Goal: Task Accomplishment & Management: Manage account settings

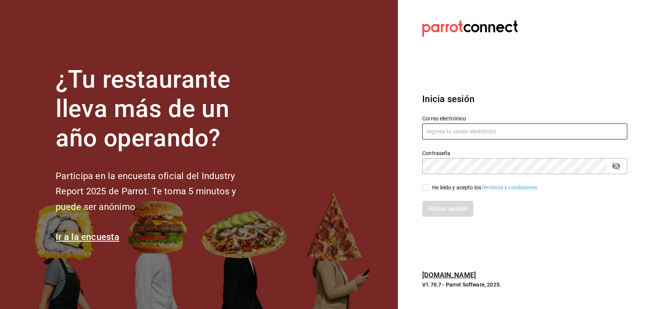
click at [450, 129] on input "text" at bounding box center [524, 131] width 205 height 16
type input "ingresos@admonb.com"
click at [424, 185] on input "He leído y acepto los Términos y condiciones." at bounding box center [425, 187] width 7 height 7
checkbox input "true"
click at [443, 209] on button "Iniciar sesión" at bounding box center [448, 209] width 52 height 16
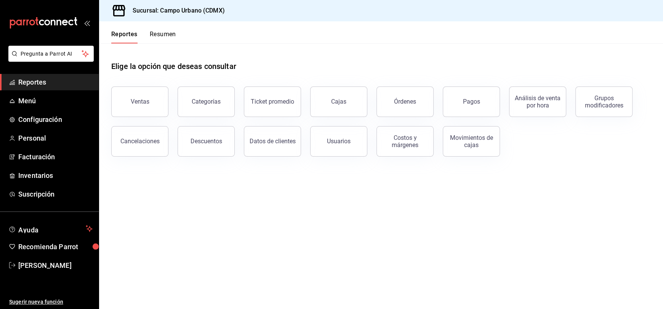
click at [442, 265] on main "Elige la opción que deseas consultar Ventas Categorías Ticket promedio Cajas Ór…" at bounding box center [381, 175] width 564 height 265
click at [56, 115] on span "Configuración" at bounding box center [55, 119] width 74 height 10
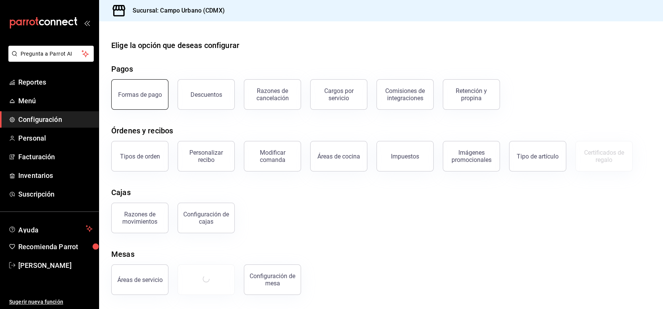
click at [144, 97] on div "Formas de pago" at bounding box center [140, 94] width 44 height 7
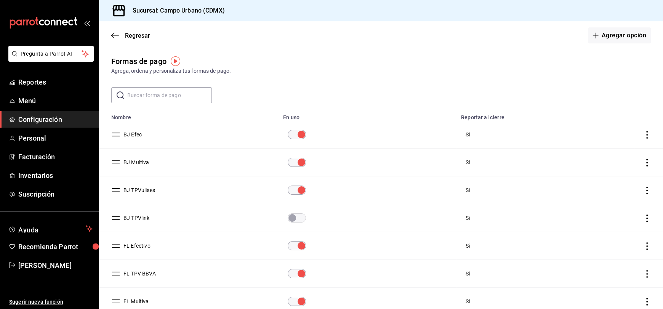
click at [293, 137] on input "paymentsTable" at bounding box center [301, 134] width 27 height 9
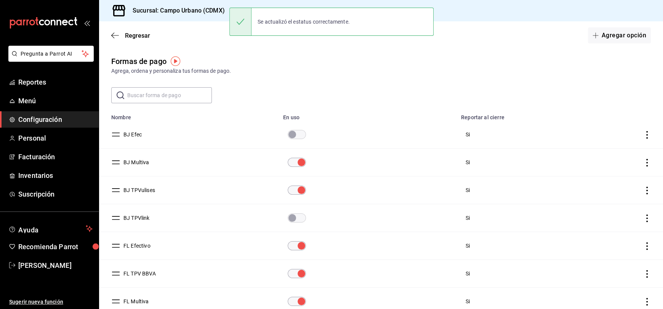
click at [290, 161] on input "paymentsTable" at bounding box center [301, 162] width 27 height 9
click at [290, 186] on input "paymentsTable" at bounding box center [301, 189] width 27 height 9
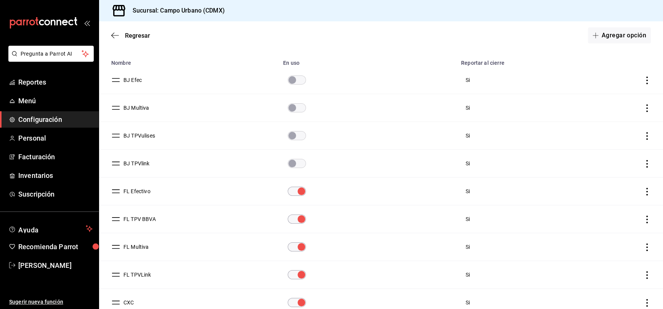
scroll to position [55, 0]
click at [292, 217] on input "paymentsTable" at bounding box center [301, 218] width 27 height 9
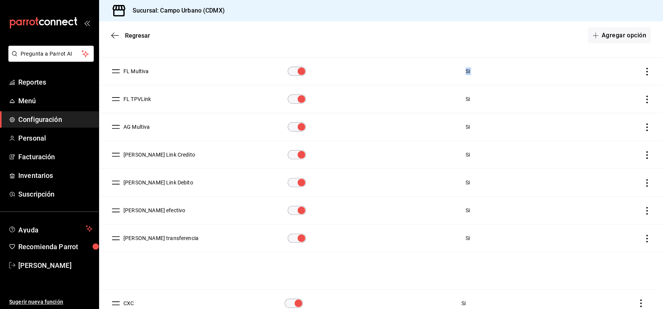
scroll to position [240, 0]
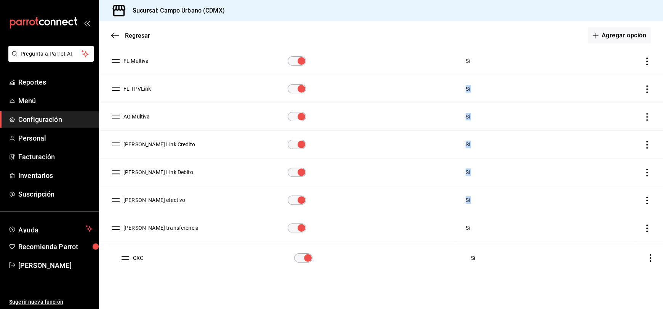
drag, startPoint x: 116, startPoint y: 219, endPoint x: 126, endPoint y: 256, distance: 37.8
click at [643, 145] on icon "actions" at bounding box center [647, 145] width 8 height 8
click at [370, 148] on div at bounding box center [331, 154] width 663 height 309
click at [158, 142] on button "Del Huerto Link Credito" at bounding box center [157, 145] width 75 height 8
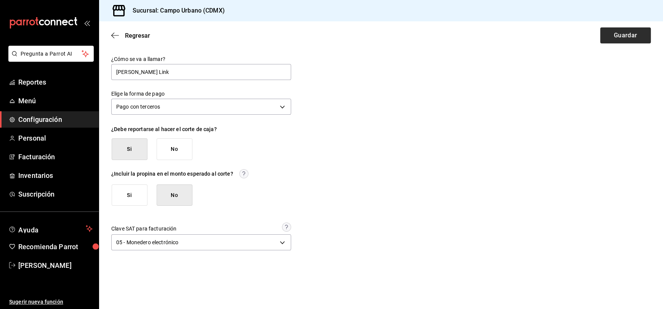
type input "Del Huerto Link"
click at [634, 37] on button "Guardar" at bounding box center [625, 35] width 51 height 16
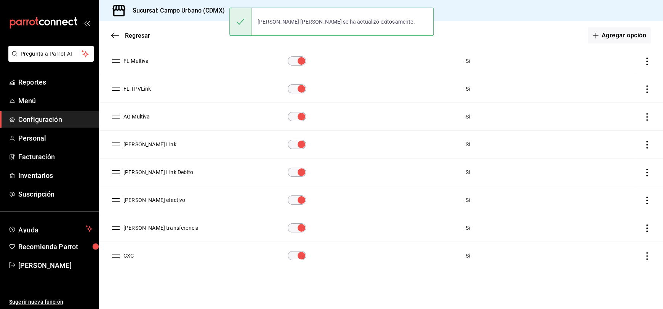
scroll to position [240, 0]
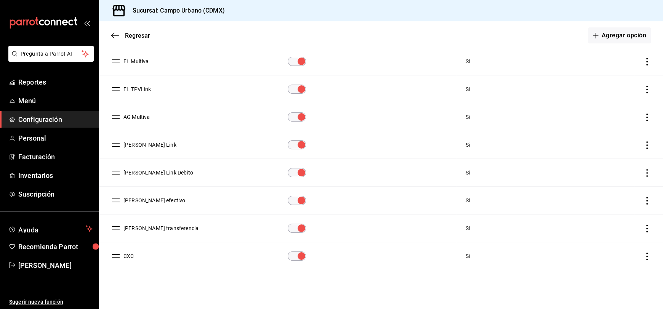
click at [294, 173] on input "paymentsTable" at bounding box center [301, 172] width 27 height 9
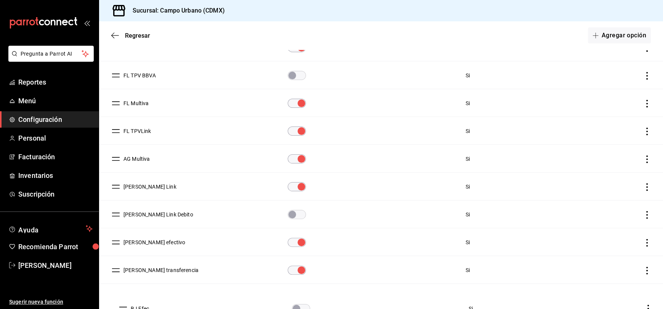
scroll to position [240, 0]
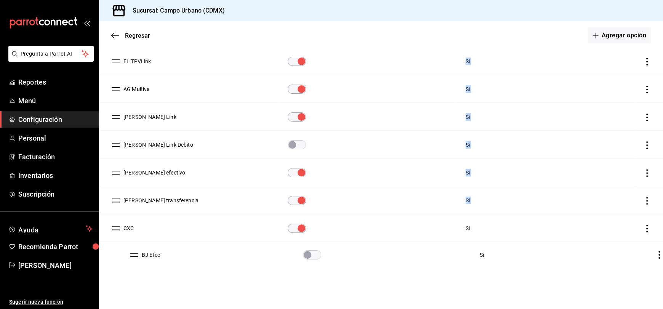
drag, startPoint x: 117, startPoint y: 136, endPoint x: 135, endPoint y: 257, distance: 121.7
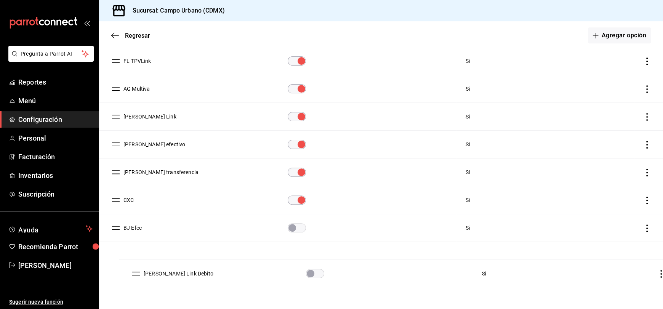
click at [137, 276] on div "Formas de pago Agrega, ordena y personaliza tus formas de pago. ​ ​ Lo sentimos…" at bounding box center [381, 55] width 564 height 481
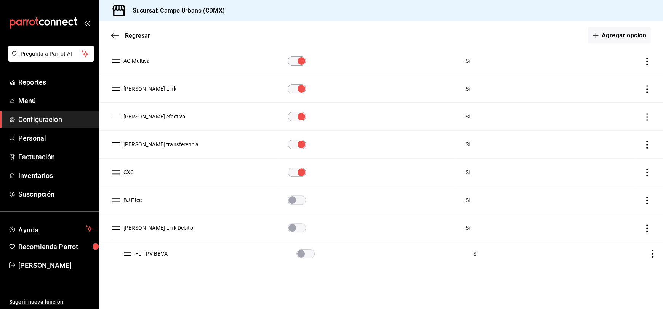
drag, startPoint x: 113, startPoint y: 143, endPoint x: 125, endPoint y: 251, distance: 108.4
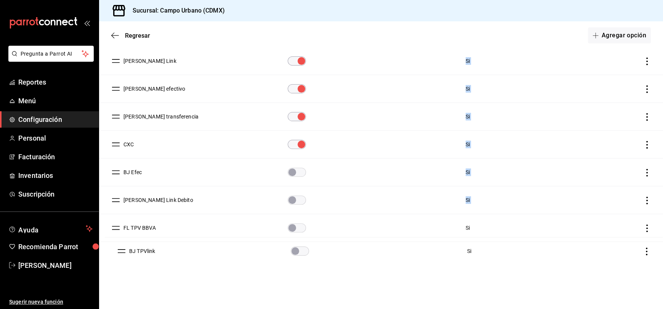
drag, startPoint x: 117, startPoint y: 189, endPoint x: 122, endPoint y: 250, distance: 60.8
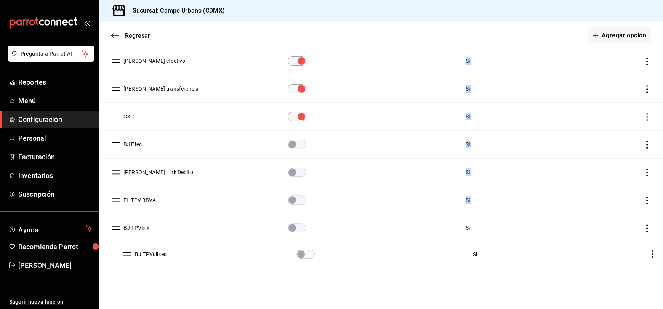
drag, startPoint x: 114, startPoint y: 72, endPoint x: 125, endPoint y: 256, distance: 184.3
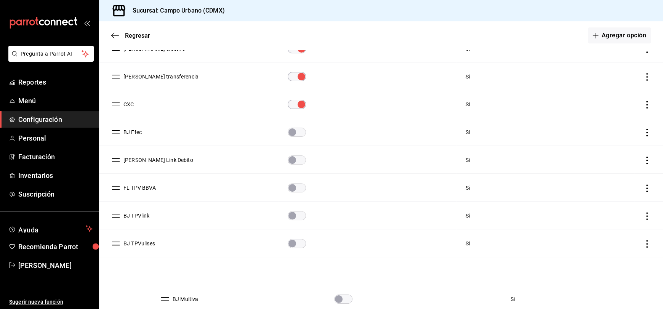
scroll to position [228, 0]
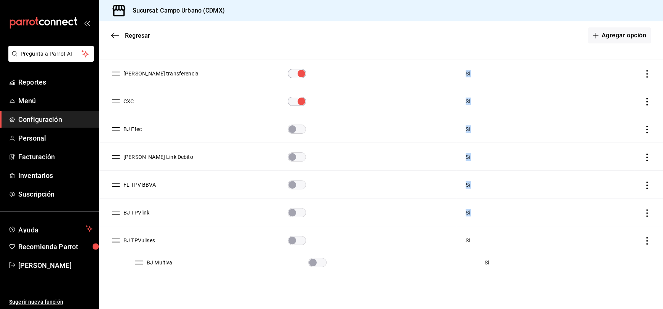
drag, startPoint x: 115, startPoint y: 67, endPoint x: 139, endPoint y: 259, distance: 193.0
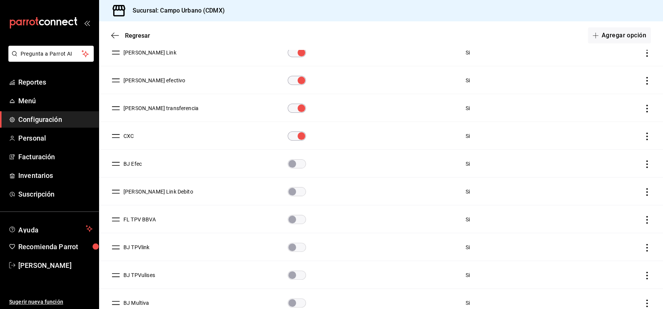
scroll to position [240, 0]
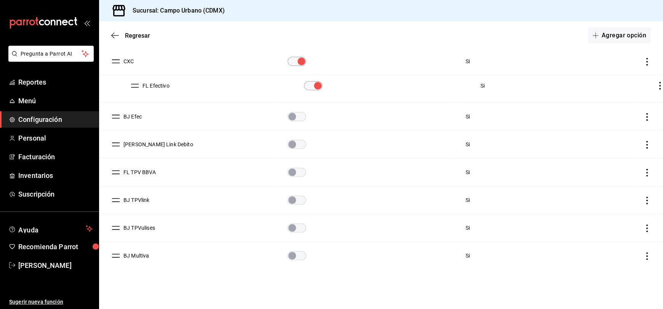
drag, startPoint x: 118, startPoint y: 117, endPoint x: 137, endPoint y: 85, distance: 37.2
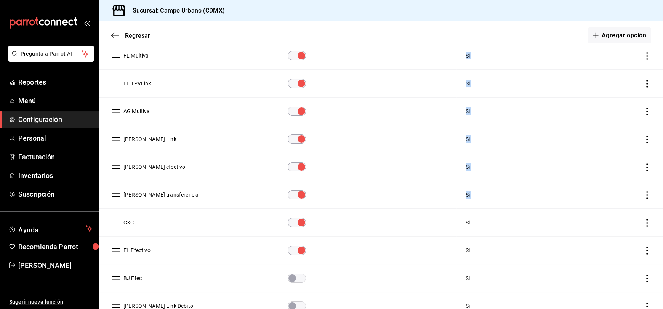
scroll to position [70, 0]
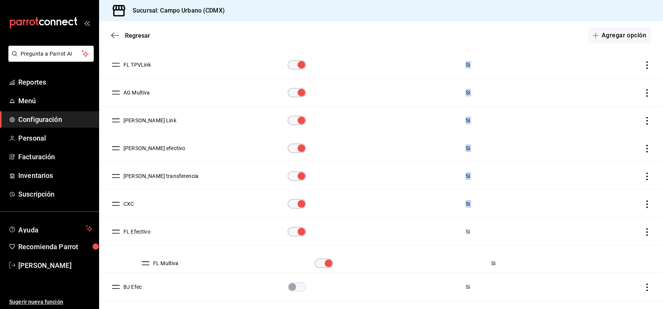
drag, startPoint x: 116, startPoint y: 65, endPoint x: 146, endPoint y: 264, distance: 201.0
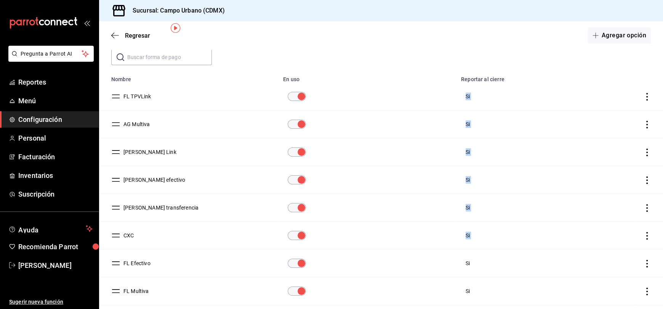
scroll to position [33, 0]
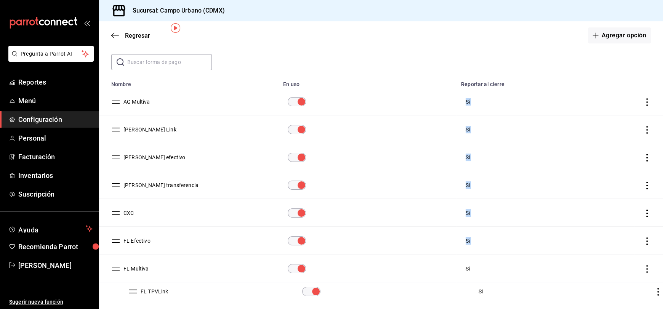
drag, startPoint x: 118, startPoint y: 100, endPoint x: 135, endPoint y: 290, distance: 190.8
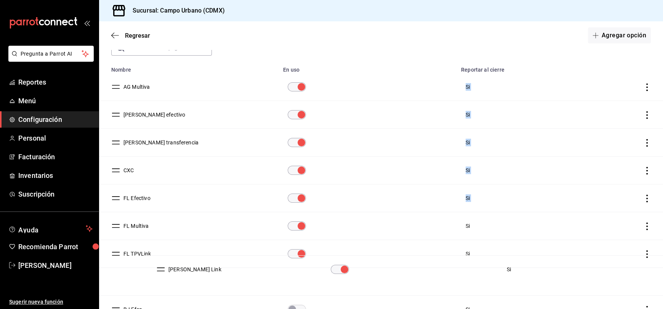
scroll to position [55, 0]
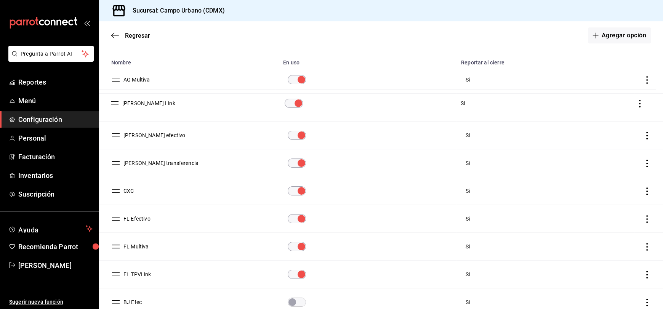
click at [112, 105] on table "Nombre En uso Reportar al cierre AG Multiva Si Del Huerto Link Si Del huerto ef…" at bounding box center [381, 254] width 564 height 400
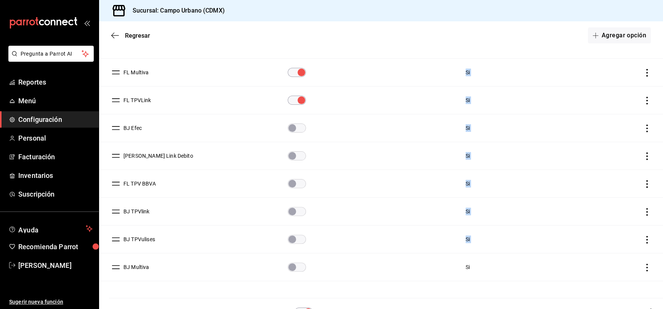
scroll to position [240, 0]
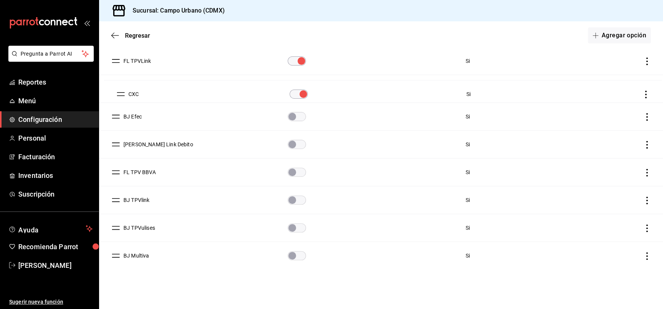
drag, startPoint x: 114, startPoint y: 196, endPoint x: 119, endPoint y: 91, distance: 104.8
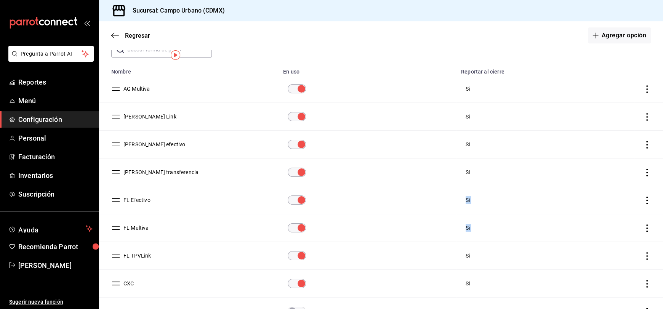
scroll to position [0, 0]
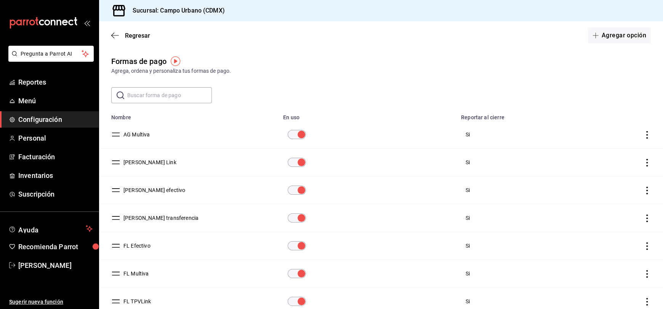
click at [211, 198] on td "Del huerto efectivo" at bounding box center [188, 190] width 179 height 28
click at [128, 135] on button "AG Multiva" at bounding box center [135, 135] width 30 height 8
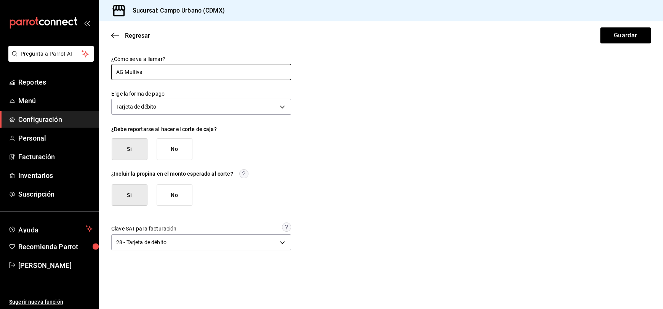
click at [122, 68] on input "AG Multiva" at bounding box center [201, 72] width 180 height 16
type input "Cafe Multiva"
click at [609, 30] on button "Guardar" at bounding box center [625, 35] width 51 height 16
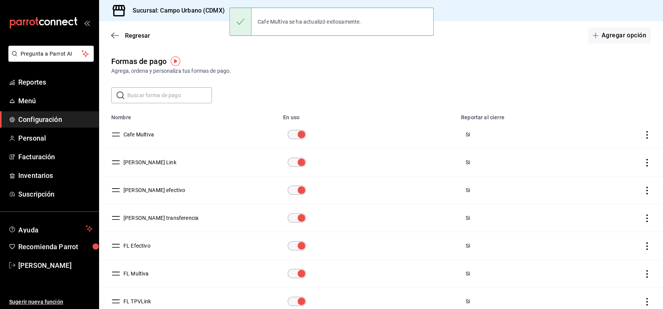
click at [132, 163] on button "Del Huerto Link" at bounding box center [148, 162] width 56 height 8
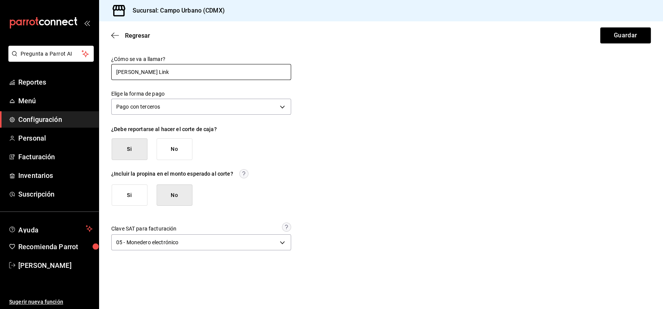
click at [140, 71] on input "Del Huerto Link" at bounding box center [201, 72] width 180 height 16
type input "Cafe Link"
click at [604, 35] on button "Guardar" at bounding box center [625, 35] width 51 height 16
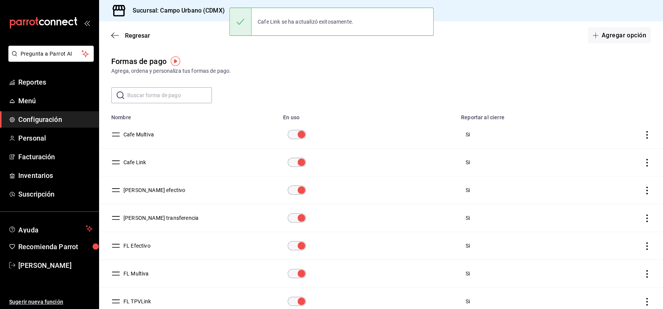
click at [138, 191] on button "Del huerto efectivo" at bounding box center [152, 190] width 65 height 8
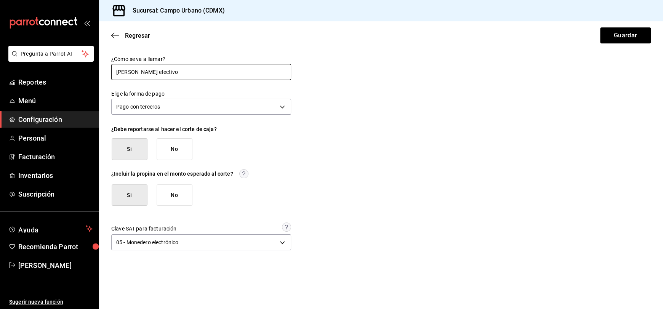
click at [141, 72] on input "Del huerto efectivo" at bounding box center [201, 72] width 180 height 16
type input "Cafe efectivo"
click at [622, 34] on button "Guardar" at bounding box center [625, 35] width 51 height 16
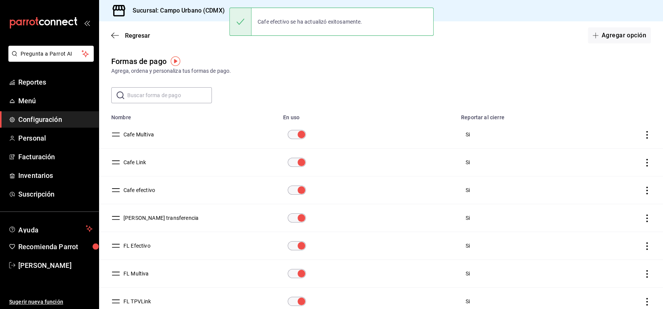
click at [149, 216] on button "Del huerto transferencia" at bounding box center [159, 218] width 78 height 8
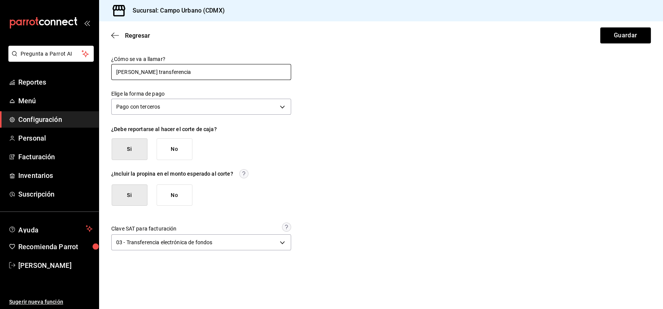
click at [140, 73] on input "Del huerto transferencia" at bounding box center [201, 72] width 180 height 16
type input "Cafe transferencia"
click at [623, 34] on button "Guardar" at bounding box center [625, 35] width 51 height 16
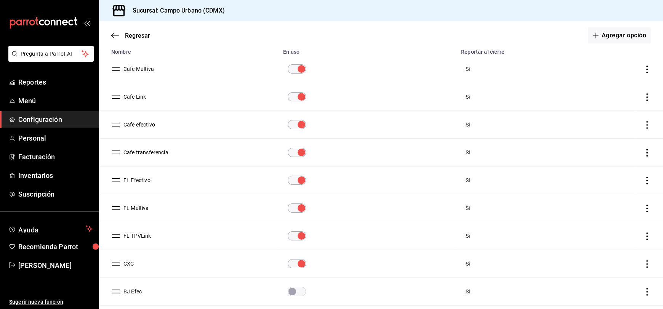
scroll to position [66, 0]
drag, startPoint x: 121, startPoint y: 259, endPoint x: 153, endPoint y: 175, distance: 90.4
click at [153, 175] on tbody "Cafe Multiva Si Cafe Link Si Cafe efectivo Si Cafe transferencia Si FL Efectivo…" at bounding box center [381, 248] width 564 height 389
drag, startPoint x: 113, startPoint y: 261, endPoint x: 118, endPoint y: 166, distance: 95.3
click at [124, 34] on span "Regresar" at bounding box center [130, 35] width 39 height 7
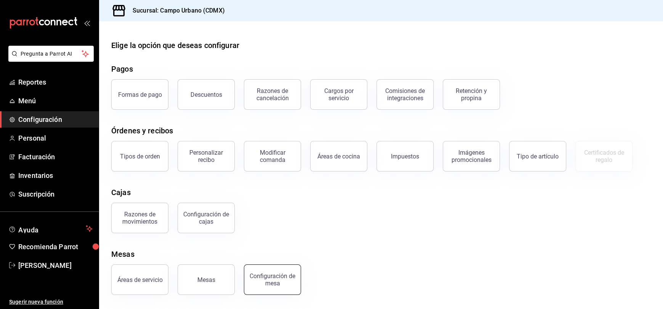
click at [283, 275] on div "Configuración de mesa" at bounding box center [272, 279] width 47 height 14
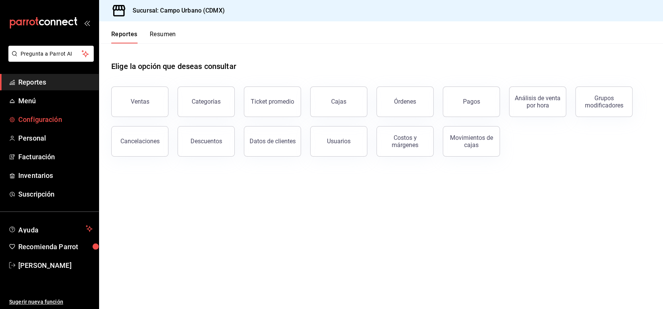
click at [47, 118] on span "Configuración" at bounding box center [55, 119] width 74 height 10
click at [43, 120] on span "Configuración" at bounding box center [55, 119] width 74 height 10
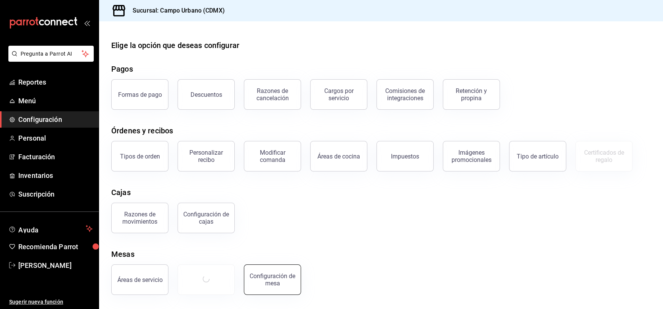
click at [277, 278] on div "Configuración de mesa" at bounding box center [272, 279] width 47 height 14
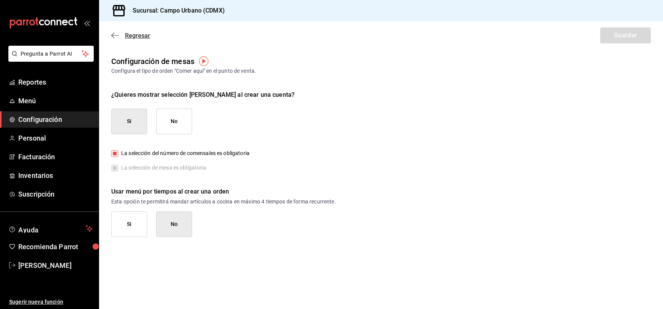
click at [112, 33] on icon "button" at bounding box center [115, 35] width 8 height 7
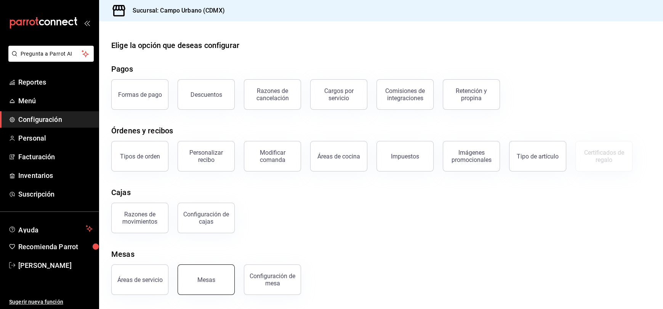
click at [203, 280] on div "Mesas" at bounding box center [206, 279] width 18 height 7
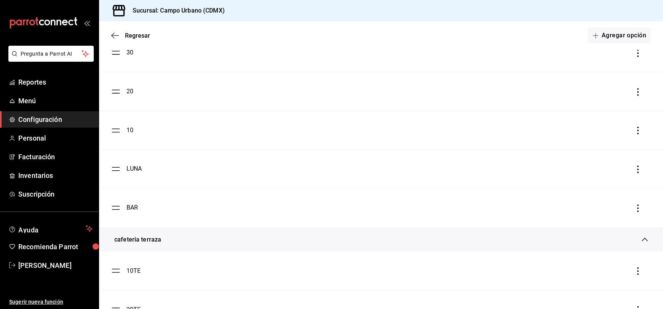
scroll to position [1320, 0]
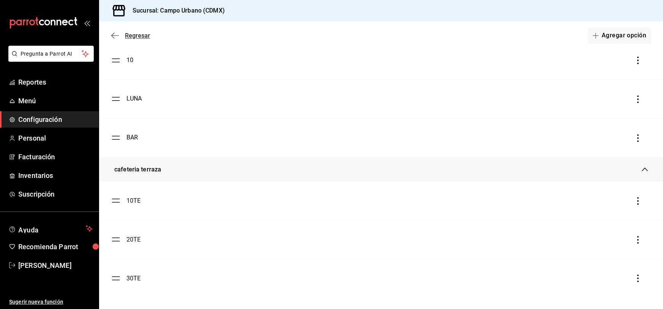
click at [135, 37] on span "Regresar" at bounding box center [137, 35] width 25 height 7
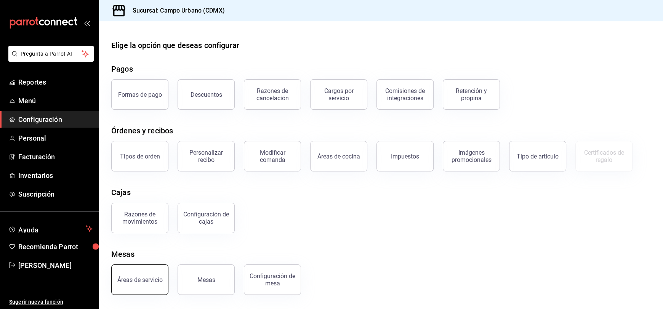
click at [139, 285] on button "Áreas de servicio" at bounding box center [139, 279] width 57 height 30
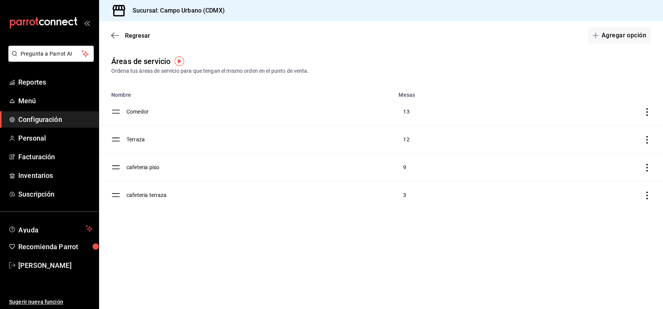
click at [647, 166] on icon "discountsTable" at bounding box center [647, 168] width 8 height 8
click at [496, 236] on div at bounding box center [331, 154] width 663 height 309
click at [137, 34] on span "Regresar" at bounding box center [137, 35] width 25 height 7
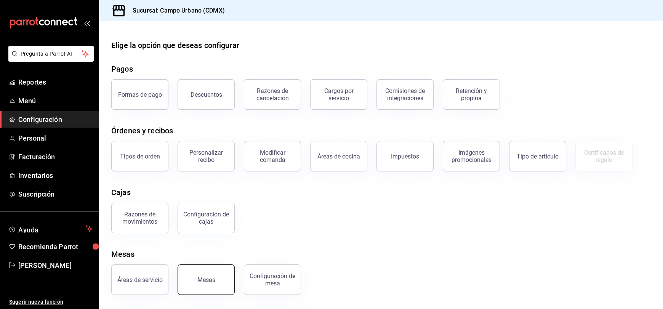
click at [212, 277] on div "Mesas" at bounding box center [206, 279] width 18 height 7
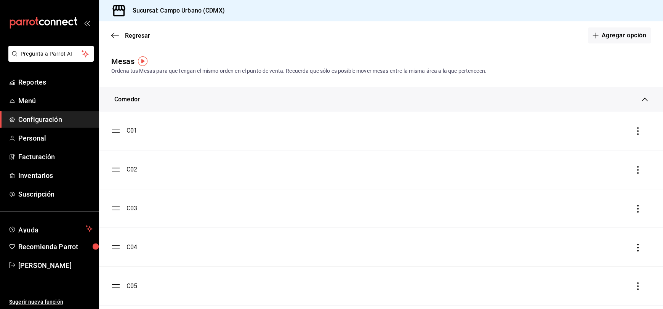
click at [641, 100] on icon at bounding box center [644, 99] width 6 height 6
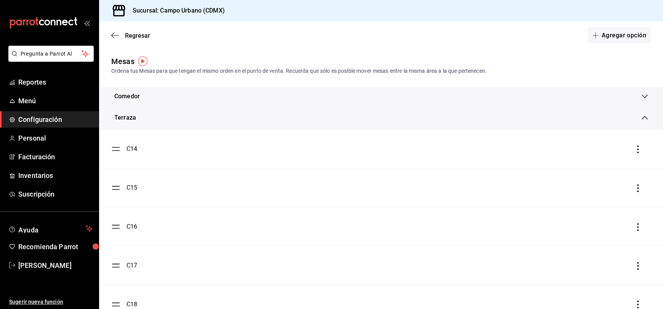
click at [641, 119] on icon at bounding box center [644, 118] width 6 height 6
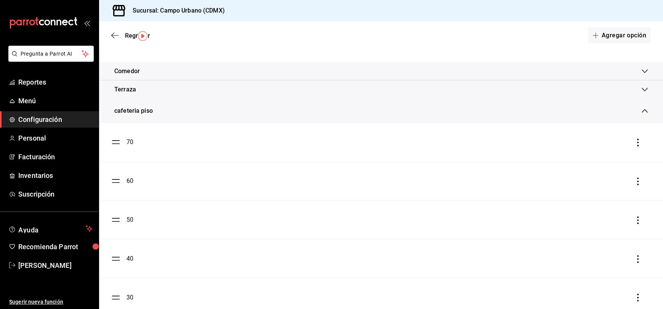
scroll to position [26, 0]
click at [599, 36] on button "Agregar opción" at bounding box center [619, 35] width 63 height 16
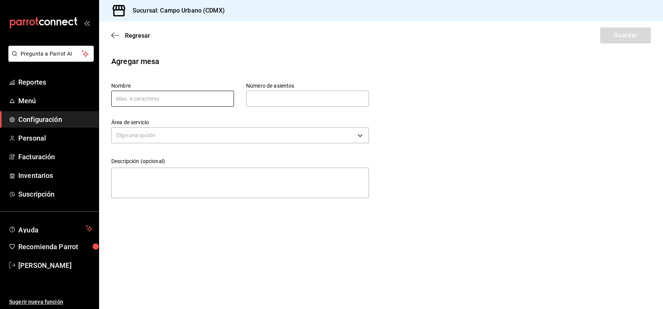
click at [212, 101] on input "text" at bounding box center [172, 99] width 123 height 16
type input "101"
click at [267, 97] on input "text" at bounding box center [307, 98] width 123 height 15
type input "4"
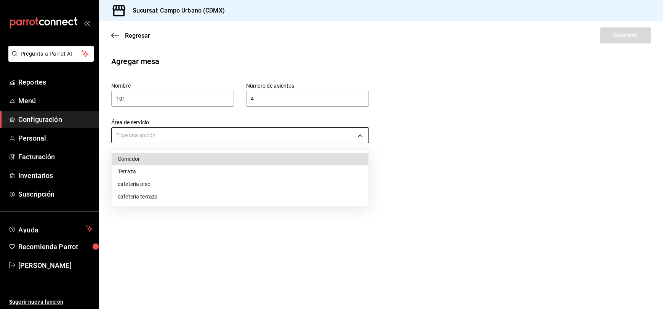
click at [245, 137] on body "Pregunta a Parrot AI Reportes Menú Configuración Personal Facturación Inventari…" at bounding box center [331, 154] width 663 height 309
click at [205, 181] on li "cafeteria piso" at bounding box center [240, 184] width 257 height 13
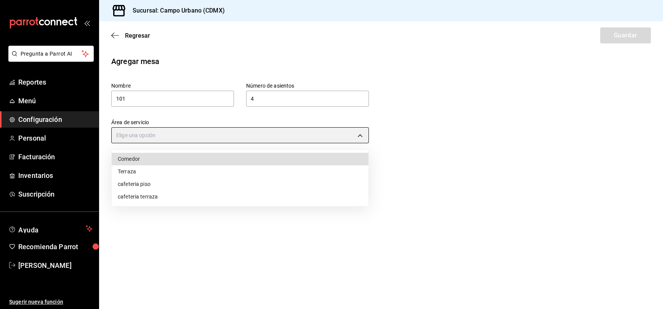
type input "9a1cc016-83b2-49bc-8c40-65cf6de6e0fb"
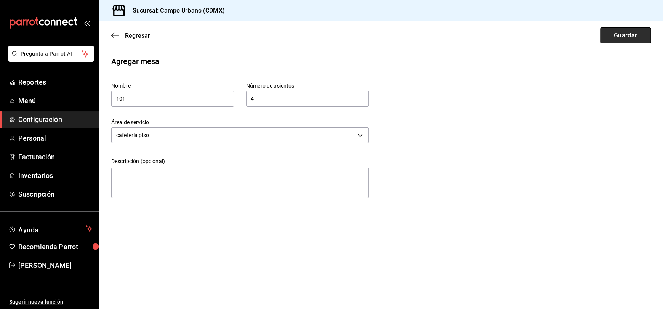
click at [620, 38] on button "Guardar" at bounding box center [625, 35] width 51 height 16
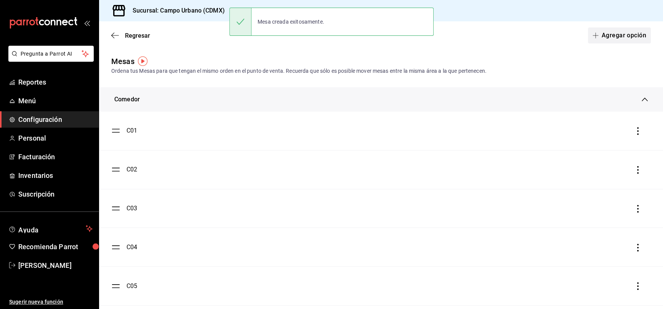
click at [597, 42] on button "Agregar opción" at bounding box center [619, 35] width 63 height 16
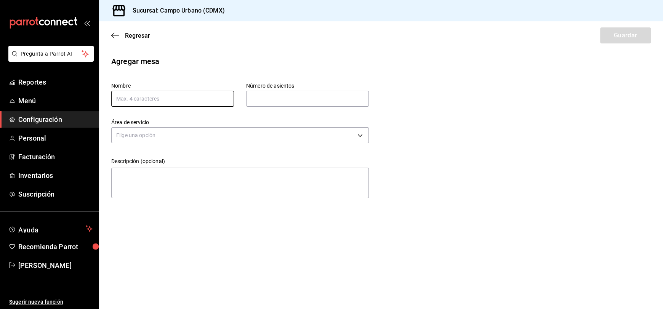
click at [206, 100] on input "text" at bounding box center [172, 99] width 123 height 16
type input "102"
click at [275, 97] on input "text" at bounding box center [307, 98] width 123 height 15
type input "4"
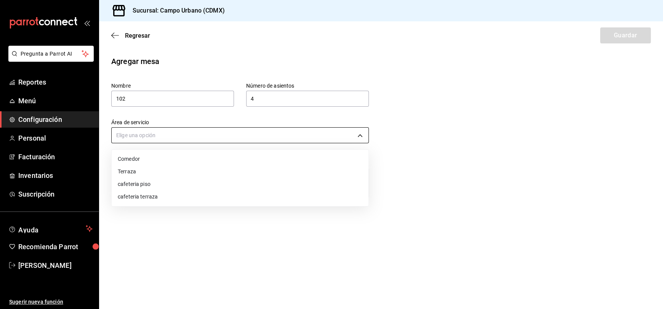
click at [278, 133] on body "Pregunta a Parrot AI Reportes Menú Configuración Personal Facturación Inventari…" at bounding box center [331, 154] width 663 height 309
click at [250, 181] on li "cafeteria piso" at bounding box center [240, 184] width 257 height 13
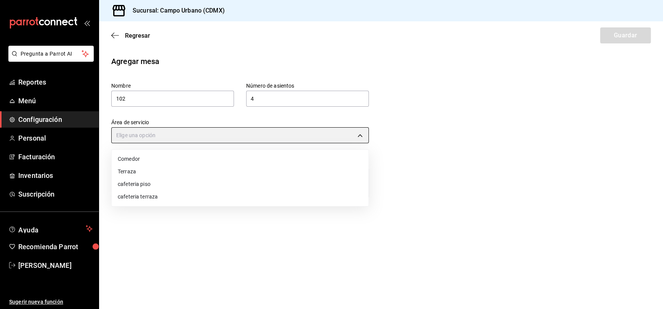
type input "9a1cc016-83b2-49bc-8c40-65cf6de6e0fb"
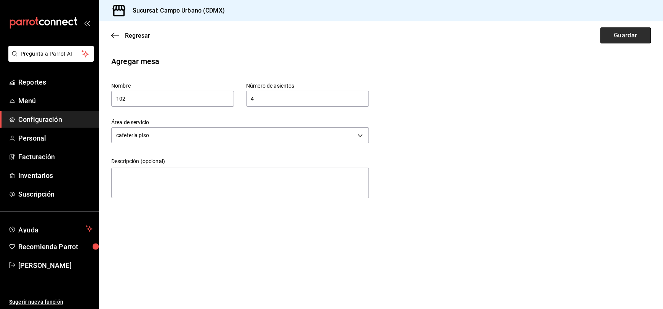
click at [628, 33] on button "Guardar" at bounding box center [625, 35] width 51 height 16
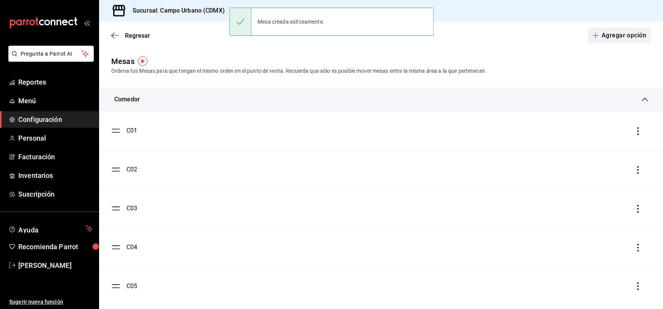
click at [607, 38] on button "Agregar opción" at bounding box center [619, 35] width 63 height 16
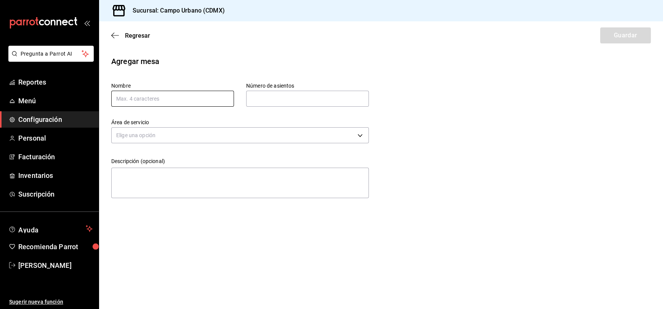
click at [168, 98] on input "text" at bounding box center [172, 99] width 123 height 16
type input "103"
click at [351, 98] on input "text" at bounding box center [307, 98] width 123 height 15
type input "4"
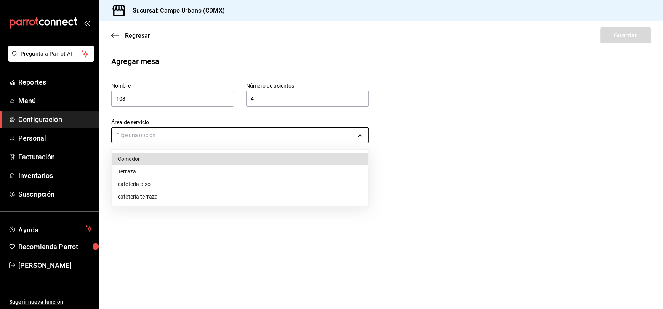
click at [325, 137] on body "Pregunta a Parrot AI Reportes Menú Configuración Personal Facturación Inventari…" at bounding box center [331, 154] width 663 height 309
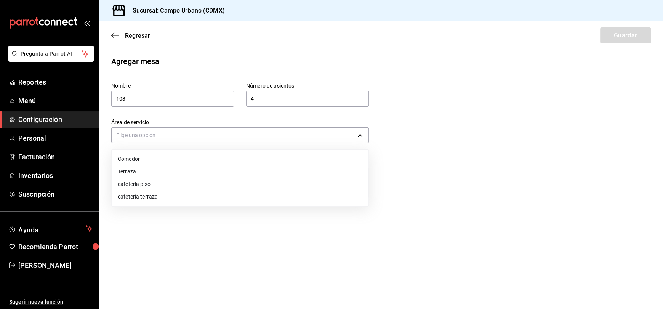
click at [272, 183] on li "cafeteria piso" at bounding box center [240, 184] width 257 height 13
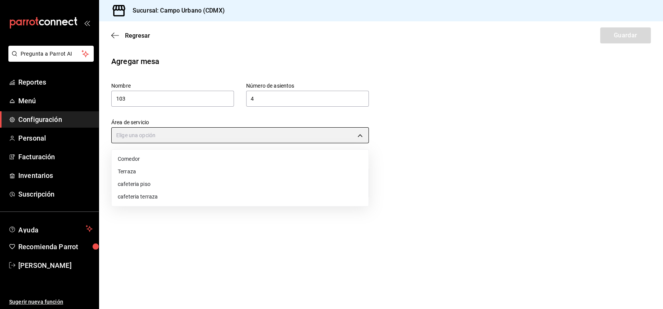
type input "9a1cc016-83b2-49bc-8c40-65cf6de6e0fb"
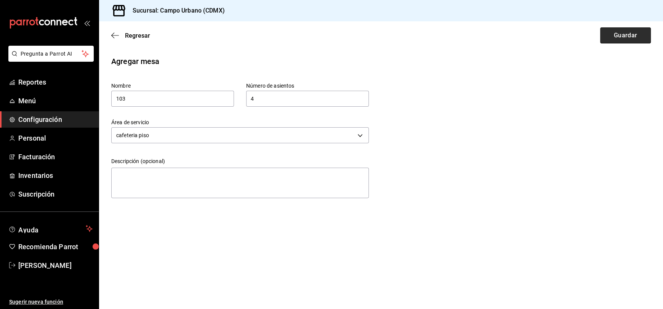
click at [629, 36] on button "Guardar" at bounding box center [625, 35] width 51 height 16
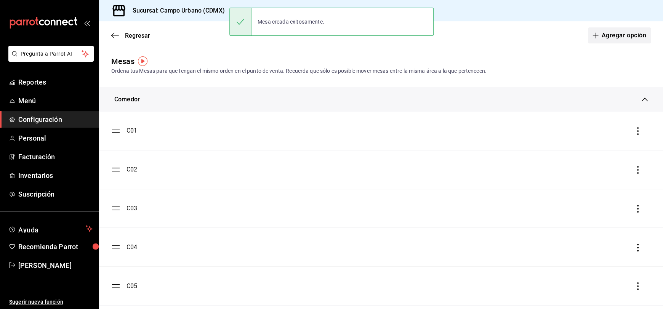
click at [596, 40] on button "Agregar opción" at bounding box center [619, 35] width 63 height 16
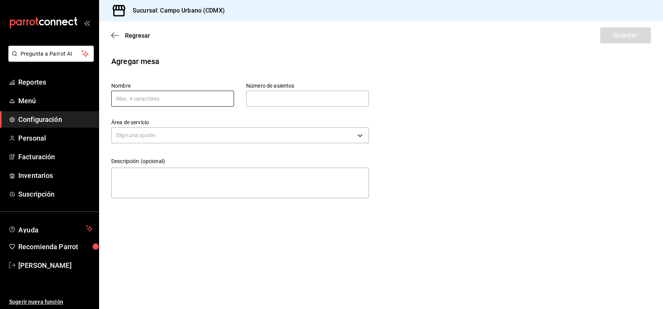
click at [203, 96] on input "text" at bounding box center [172, 99] width 123 height 16
type input "104"
click at [264, 96] on input "text" at bounding box center [307, 98] width 123 height 15
type input "4"
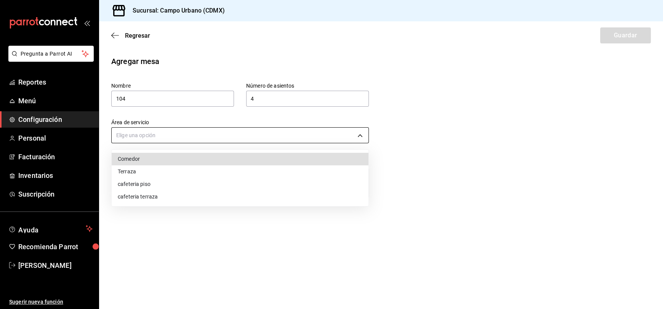
click at [273, 134] on body "Pregunta a Parrot AI Reportes Menú Configuración Personal Facturación Inventari…" at bounding box center [331, 154] width 663 height 309
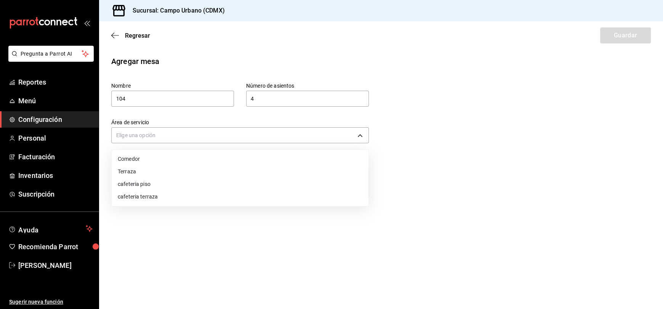
click at [193, 186] on li "cafeteria piso" at bounding box center [240, 184] width 257 height 13
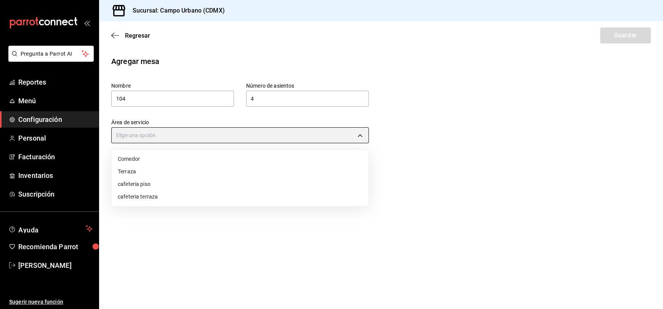
type input "9a1cc016-83b2-49bc-8c40-65cf6de6e0fb"
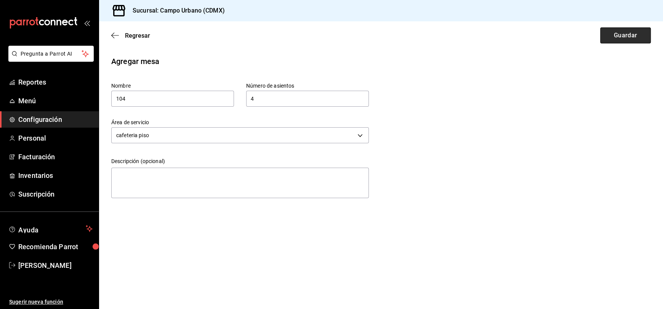
click at [632, 37] on button "Guardar" at bounding box center [625, 35] width 51 height 16
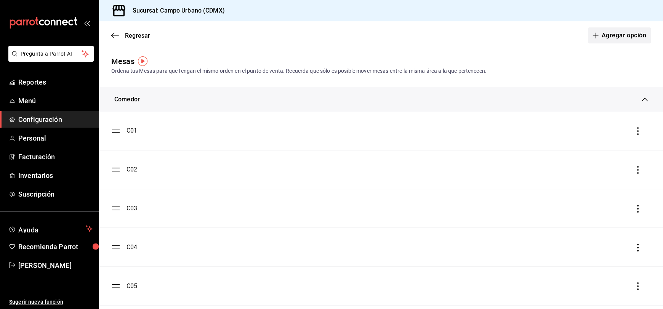
click at [618, 30] on button "Agregar opción" at bounding box center [619, 35] width 63 height 16
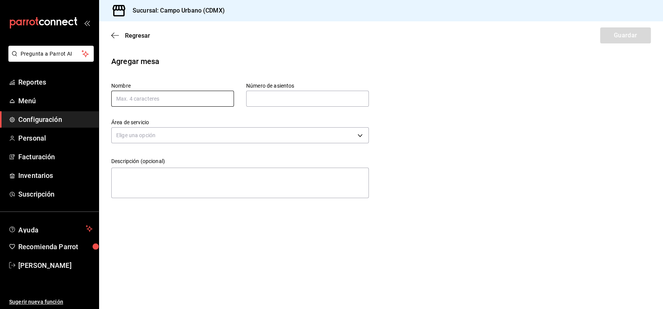
click at [190, 97] on input "text" at bounding box center [172, 99] width 123 height 16
type input "105"
click at [276, 101] on input "text" at bounding box center [307, 98] width 123 height 15
type input "4"
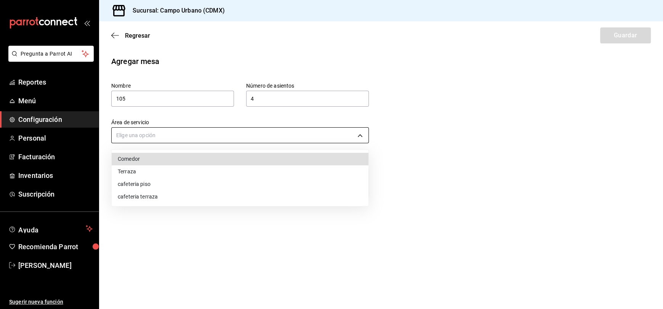
click at [281, 136] on body "Pregunta a Parrot AI Reportes Menú Configuración Personal Facturación Inventari…" at bounding box center [331, 154] width 663 height 309
click at [227, 189] on li "cafeteria piso" at bounding box center [240, 184] width 257 height 13
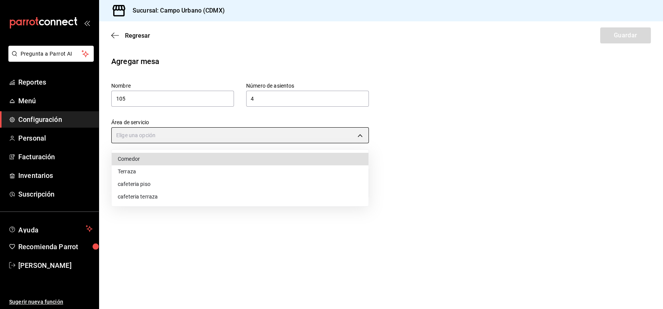
type input "9a1cc016-83b2-49bc-8c40-65cf6de6e0fb"
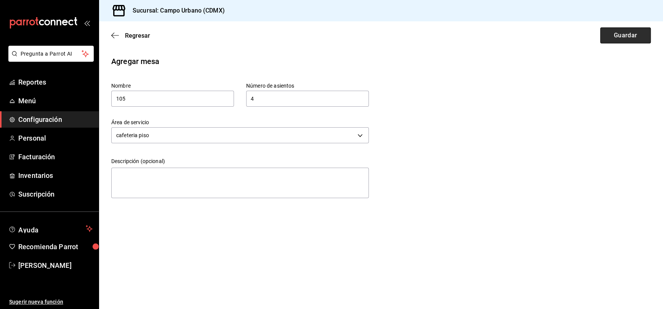
click at [620, 39] on button "Guardar" at bounding box center [625, 35] width 51 height 16
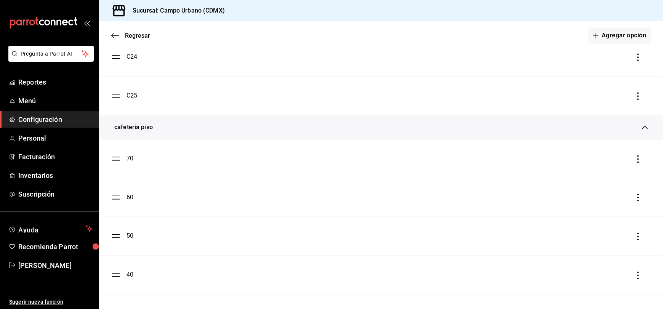
scroll to position [989, 0]
click at [609, 38] on button "Agregar opción" at bounding box center [619, 35] width 63 height 16
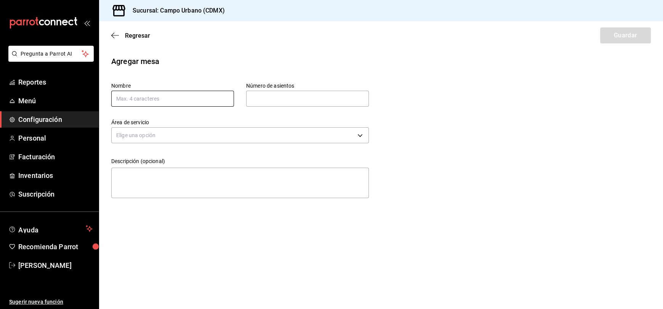
click at [216, 99] on input "text" at bounding box center [172, 99] width 123 height 16
type input "m1"
click at [267, 101] on input "text" at bounding box center [307, 98] width 123 height 15
type input "1"
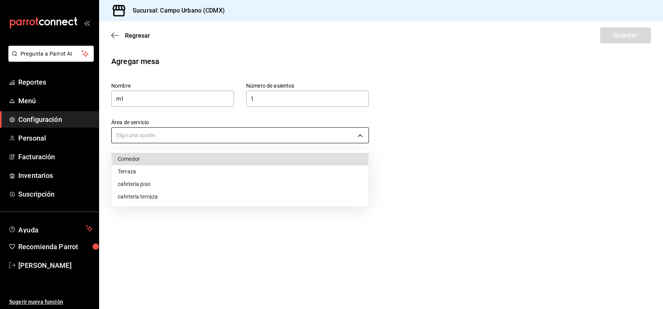
click at [251, 133] on body "Pregunta a Parrot AI Reportes Menú Configuración Personal Facturación Inventari…" at bounding box center [331, 154] width 663 height 309
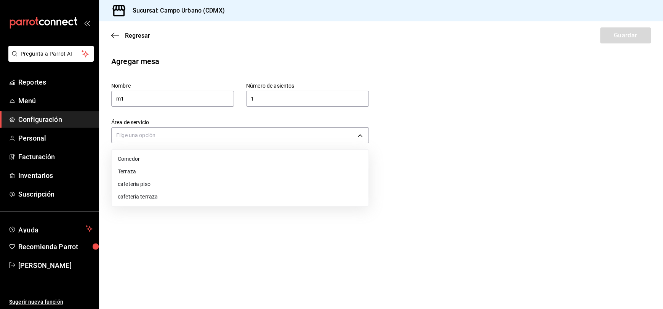
click at [184, 184] on li "cafeteria piso" at bounding box center [240, 184] width 257 height 13
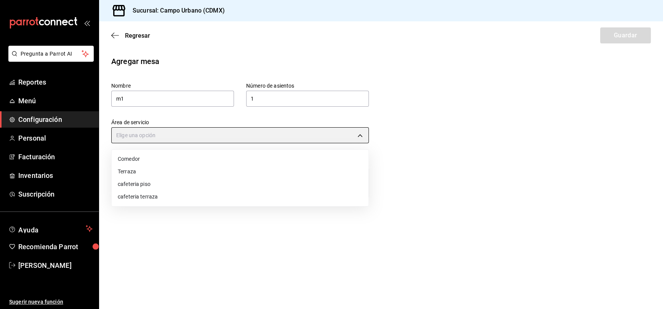
type input "9a1cc016-83b2-49bc-8c40-65cf6de6e0fb"
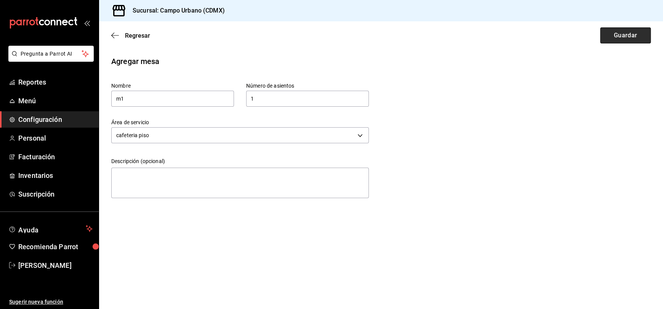
click at [618, 36] on button "Guardar" at bounding box center [625, 35] width 51 height 16
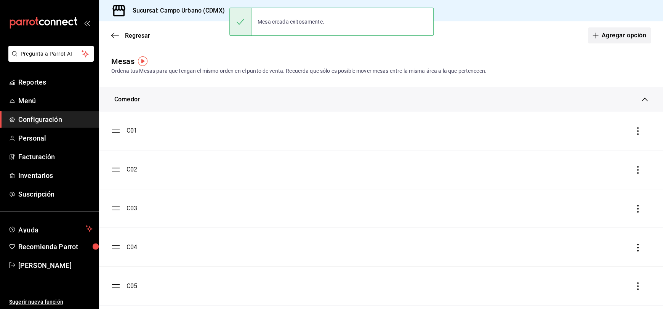
click at [604, 38] on button "Agregar opción" at bounding box center [619, 35] width 63 height 16
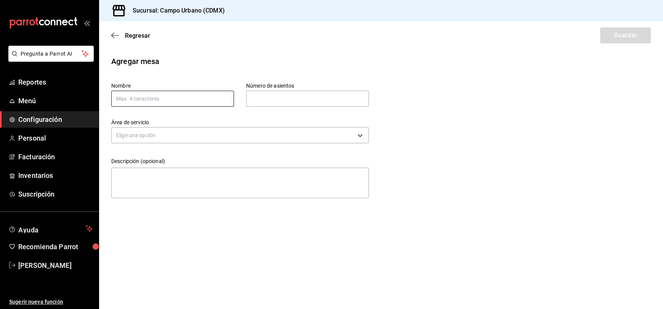
click at [224, 102] on input "text" at bounding box center [172, 99] width 123 height 16
type input "m2"
click at [285, 100] on input "text" at bounding box center [307, 98] width 123 height 15
type input "1"
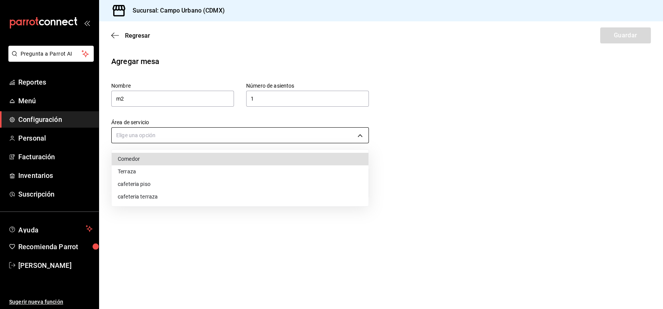
click at [294, 131] on body "Pregunta a Parrot AI Reportes Menú Configuración Personal Facturación Inventari…" at bounding box center [331, 154] width 663 height 309
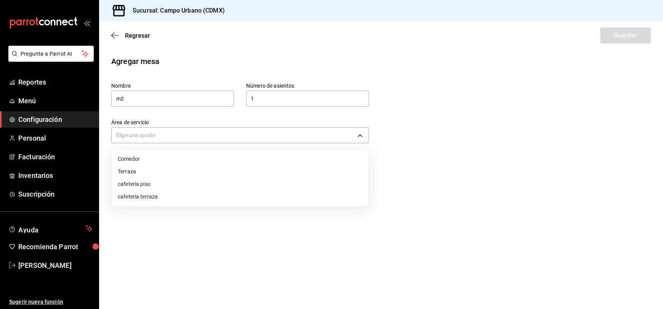
click at [260, 186] on li "cafeteria piso" at bounding box center [240, 184] width 257 height 13
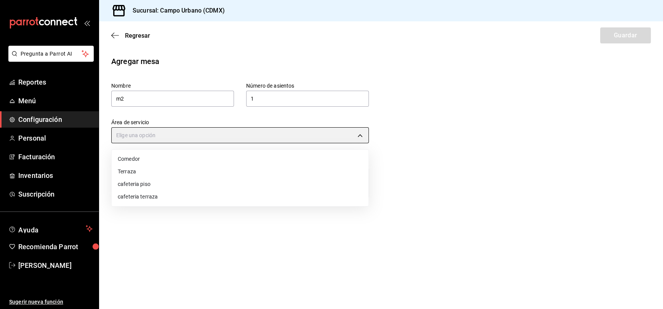
type input "9a1cc016-83b2-49bc-8c40-65cf6de6e0fb"
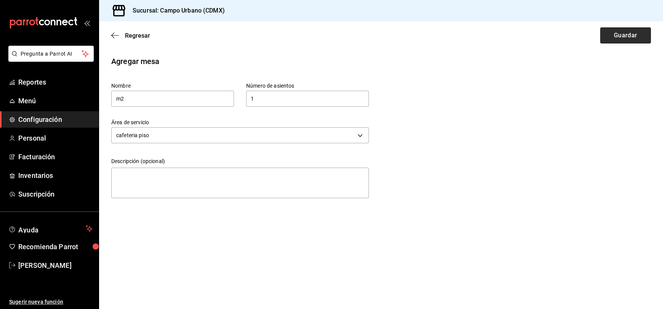
click at [618, 34] on button "Guardar" at bounding box center [625, 35] width 51 height 16
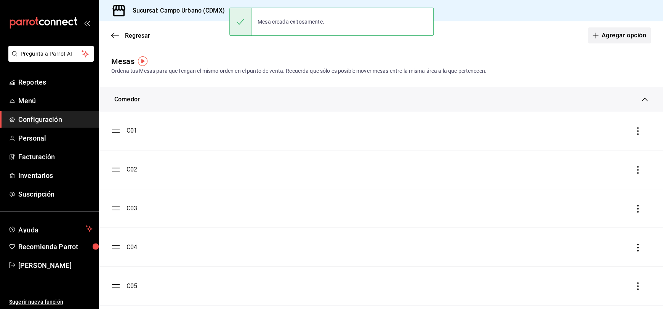
click at [605, 42] on button "Agregar opción" at bounding box center [619, 35] width 63 height 16
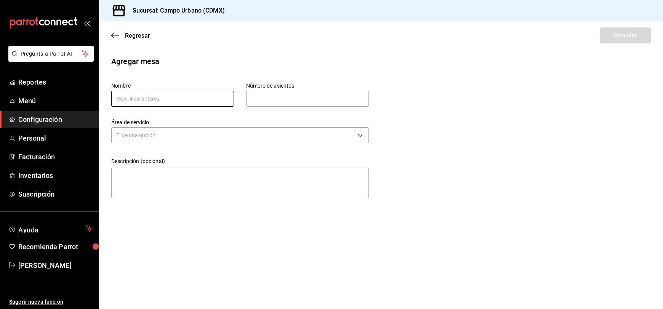
click at [219, 100] on input "text" at bounding box center [172, 99] width 123 height 16
type input "m3"
click at [273, 104] on input "text" at bounding box center [307, 98] width 123 height 15
type input "1"
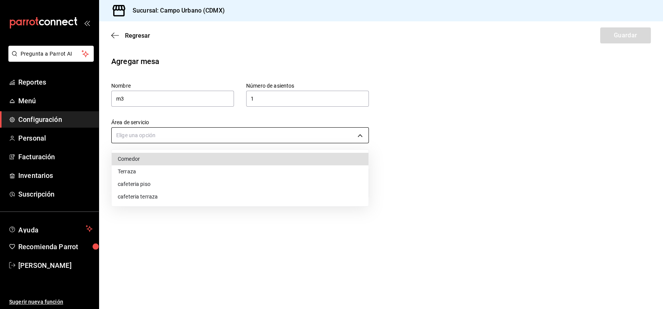
click at [334, 134] on body "Pregunta a Parrot AI Reportes Menú Configuración Personal Facturación Inventari…" at bounding box center [331, 154] width 663 height 309
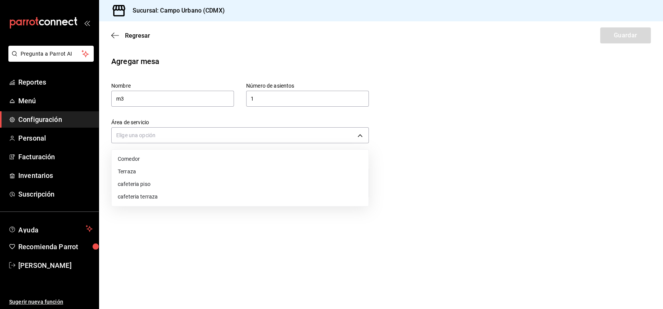
click at [294, 181] on li "cafeteria piso" at bounding box center [240, 184] width 257 height 13
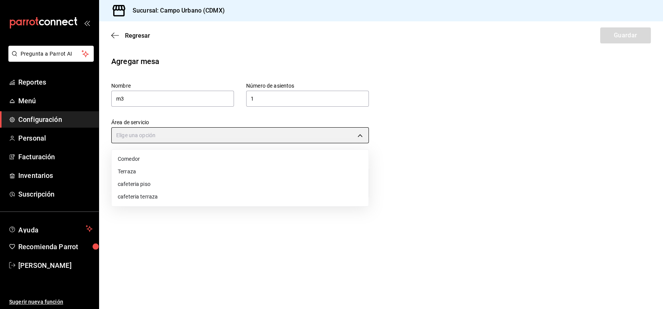
type input "9a1cc016-83b2-49bc-8c40-65cf6de6e0fb"
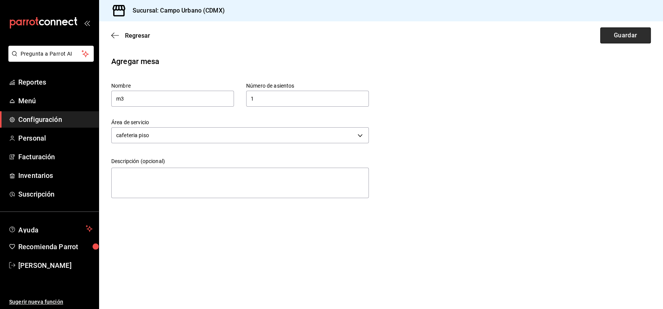
click at [630, 36] on button "Guardar" at bounding box center [625, 35] width 51 height 16
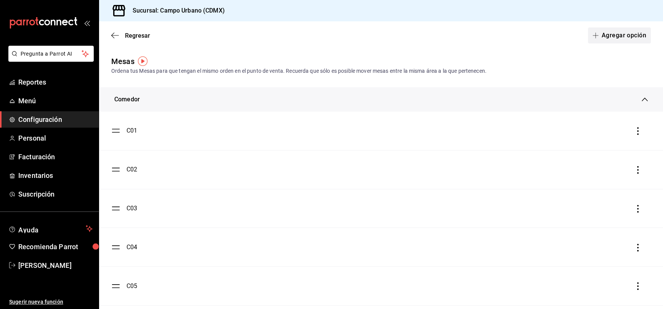
click at [601, 34] on button "Agregar opción" at bounding box center [619, 35] width 63 height 16
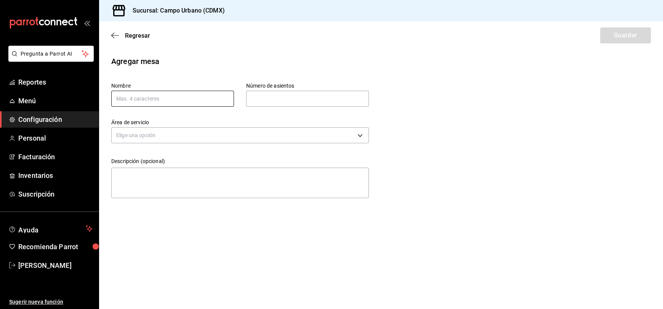
click at [212, 98] on input "text" at bounding box center [172, 99] width 123 height 16
type input "m4"
click at [267, 97] on input "text" at bounding box center [307, 98] width 123 height 15
type input "1"
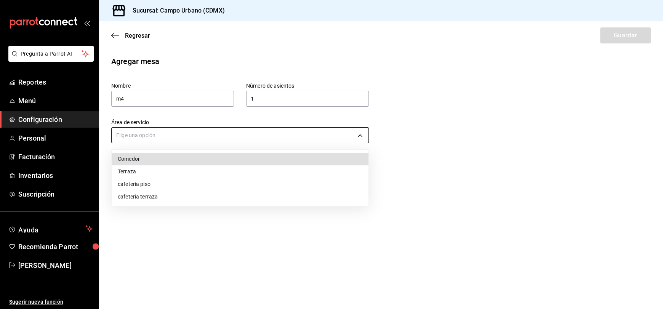
click at [285, 133] on body "Pregunta a Parrot AI Reportes Menú Configuración Personal Facturación Inventari…" at bounding box center [331, 154] width 663 height 309
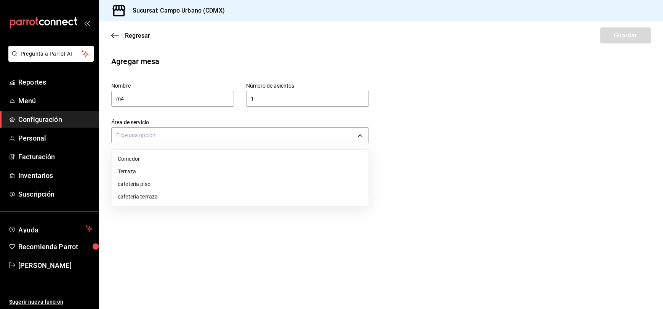
click at [257, 182] on li "cafeteria piso" at bounding box center [240, 184] width 257 height 13
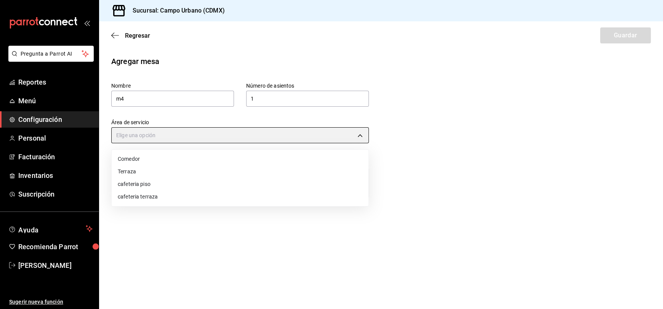
type input "9a1cc016-83b2-49bc-8c40-65cf6de6e0fb"
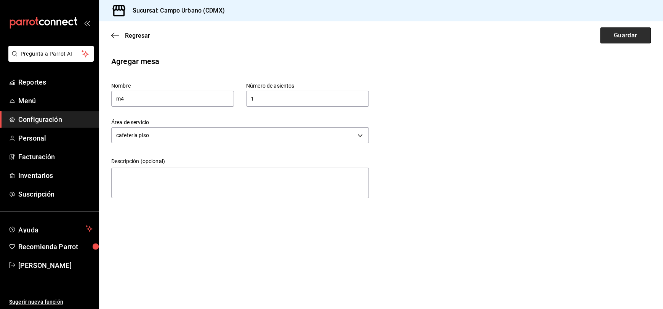
click at [618, 32] on button "Guardar" at bounding box center [625, 35] width 51 height 16
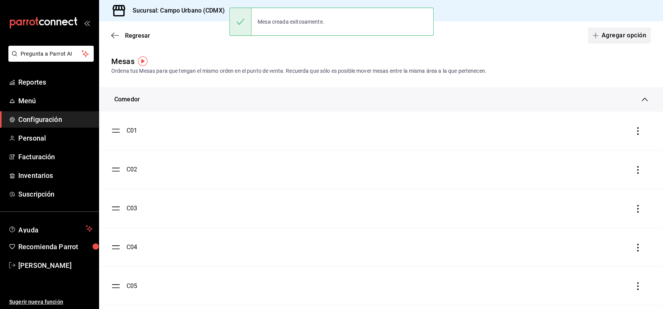
click at [594, 32] on span "button" at bounding box center [596, 35] width 9 height 6
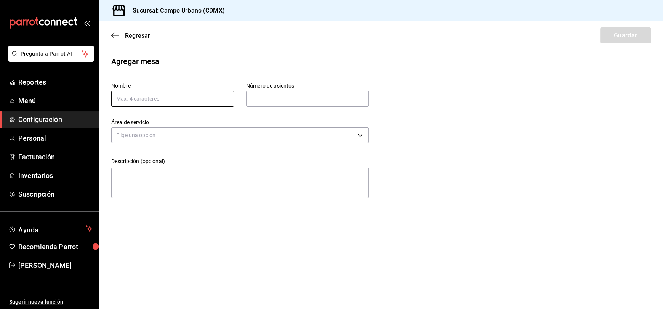
click at [195, 99] on input "text" at bounding box center [172, 99] width 123 height 16
type input "m5"
click at [266, 96] on input "text" at bounding box center [307, 98] width 123 height 15
type input "1"
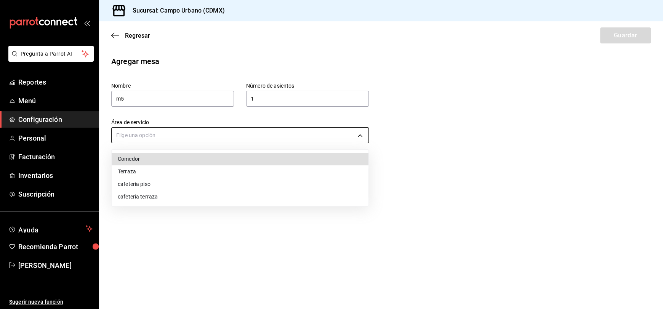
click at [354, 132] on body "Pregunta a Parrot AI Reportes Menú Configuración Personal Facturación Inventari…" at bounding box center [331, 154] width 663 height 309
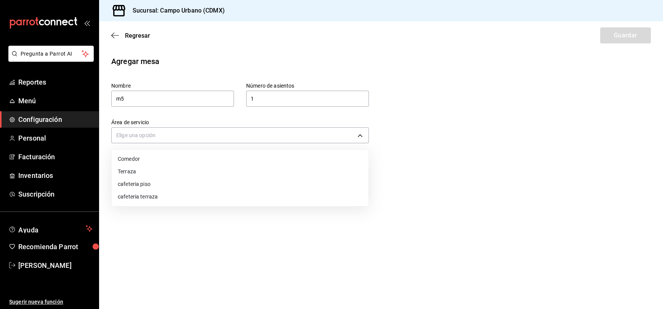
click at [279, 190] on li "cafeteria piso" at bounding box center [240, 184] width 257 height 13
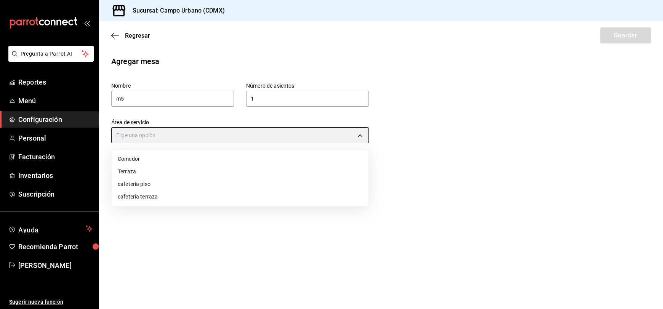
type input "9a1cc016-83b2-49bc-8c40-65cf6de6e0fb"
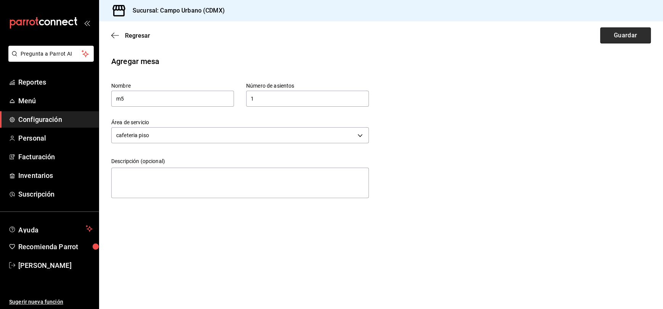
click at [620, 38] on button "Guardar" at bounding box center [625, 35] width 51 height 16
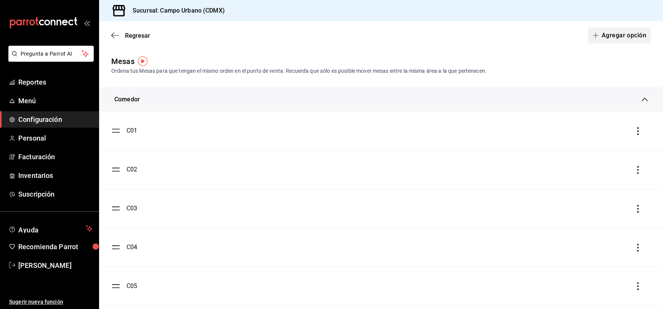
click at [603, 37] on button "Agregar opción" at bounding box center [619, 35] width 63 height 16
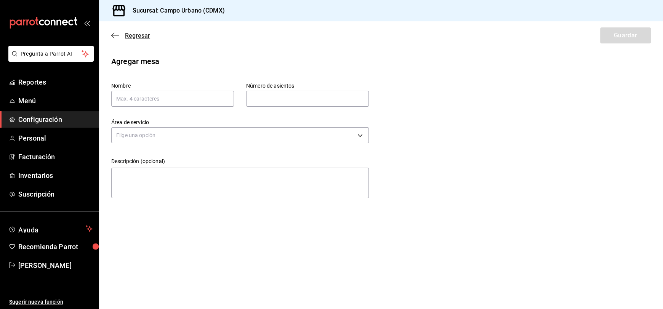
click at [113, 35] on icon "button" at bounding box center [115, 35] width 8 height 7
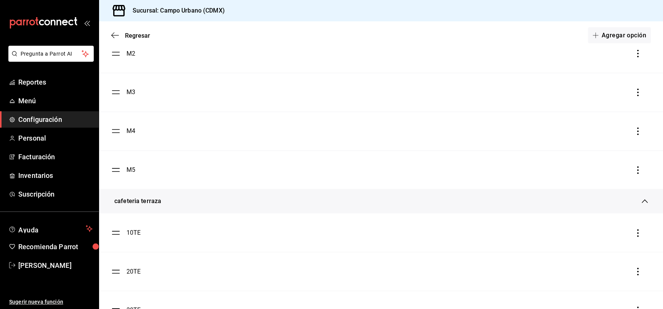
scroll to position [1708, 0]
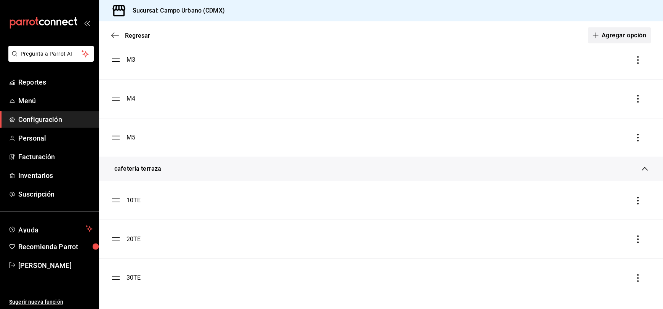
click at [599, 34] on button "Agregar opción" at bounding box center [619, 35] width 63 height 16
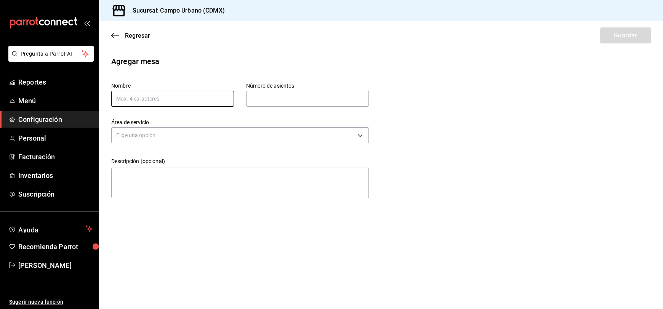
click at [187, 100] on input "text" at bounding box center [172, 99] width 123 height 16
type input "40TE"
click at [271, 100] on input "text" at bounding box center [307, 98] width 123 height 15
type input "4"
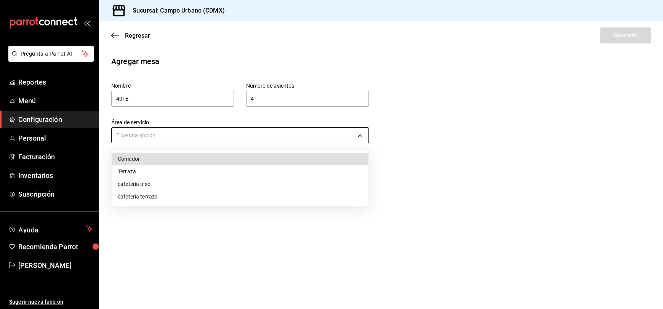
click at [263, 137] on body "Pregunta a Parrot AI Reportes Menú Configuración Personal Facturación Inventari…" at bounding box center [331, 154] width 663 height 309
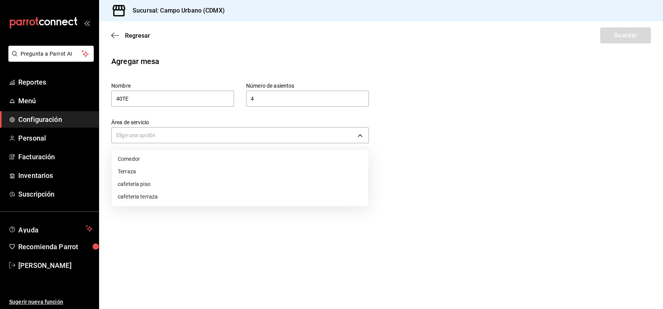
click at [233, 173] on li "Terraza" at bounding box center [240, 171] width 257 height 13
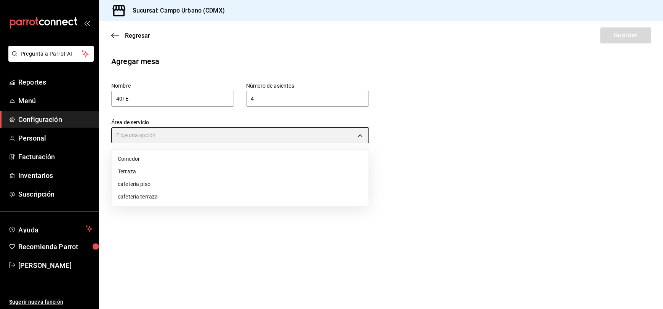
type input "d74f045c-879f-4e98-a9ad-198ab1a11856"
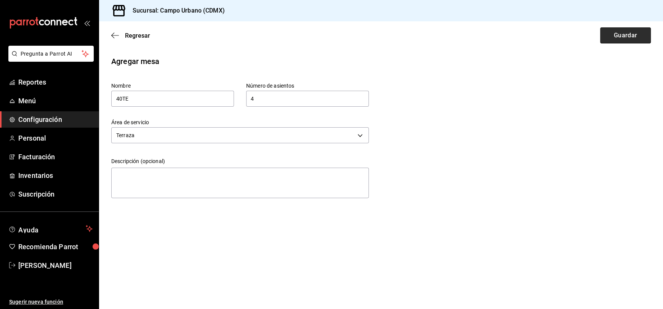
click at [612, 40] on button "Guardar" at bounding box center [625, 35] width 51 height 16
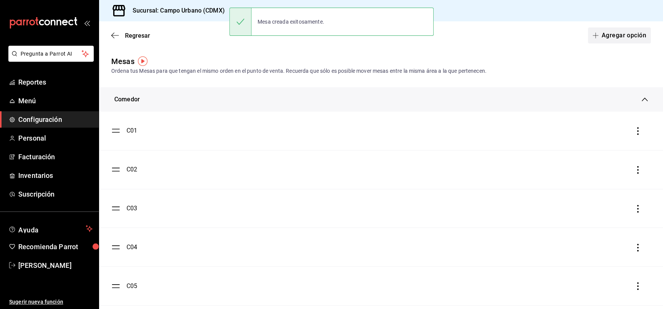
click at [593, 35] on span "button" at bounding box center [596, 35] width 9 height 6
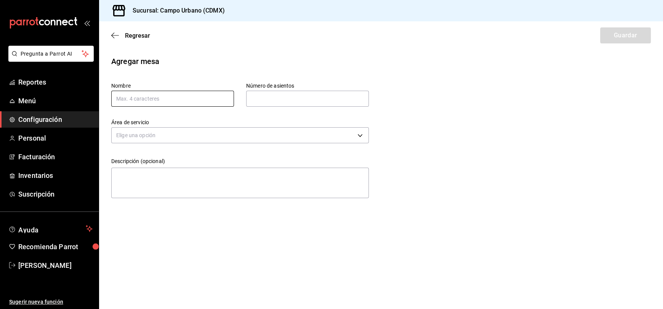
click at [221, 99] on input "text" at bounding box center [172, 99] width 123 height 16
type input "50TE"
click at [303, 97] on input "text" at bounding box center [307, 98] width 123 height 15
type input "4"
click at [298, 133] on body "Pregunta a Parrot AI Reportes Menú Configuración Personal Facturación Inventari…" at bounding box center [331, 154] width 663 height 309
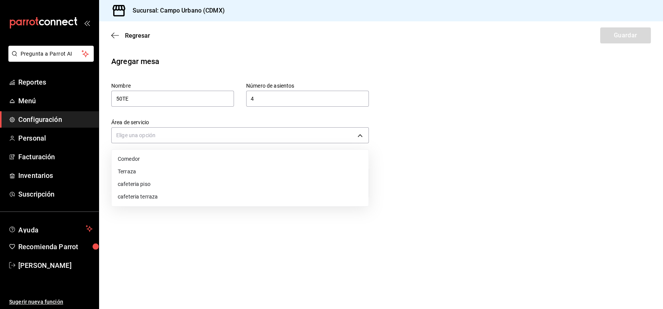
click at [240, 197] on li "cafeteria terraza" at bounding box center [240, 196] width 257 height 13
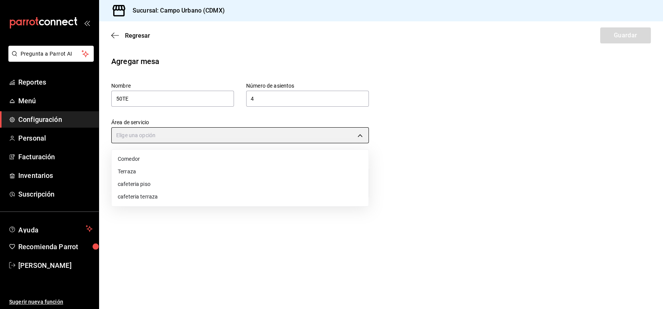
type input "7a0b5cba-1389-4070-805b-47a2b8a3942d"
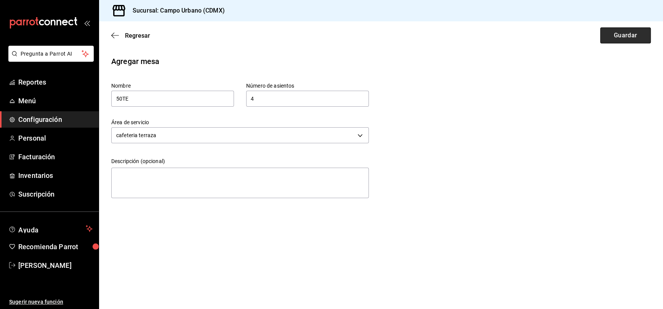
click at [629, 40] on button "Guardar" at bounding box center [625, 35] width 51 height 16
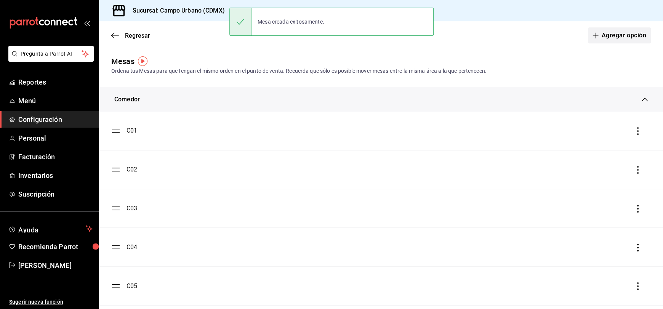
click at [592, 34] on icon "button" at bounding box center [595, 35] width 6 height 6
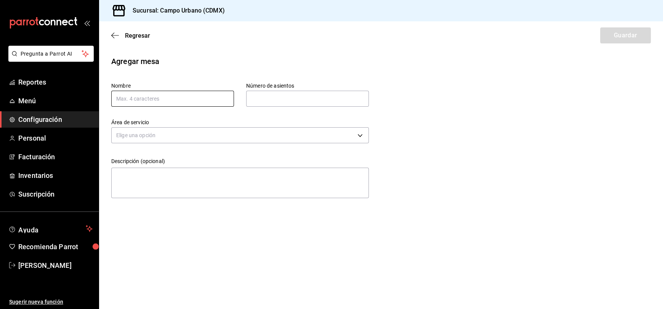
click at [137, 99] on input "text" at bounding box center [172, 99] width 123 height 16
type input "60TE"
click at [281, 101] on input "text" at bounding box center [307, 98] width 123 height 15
type input "4"
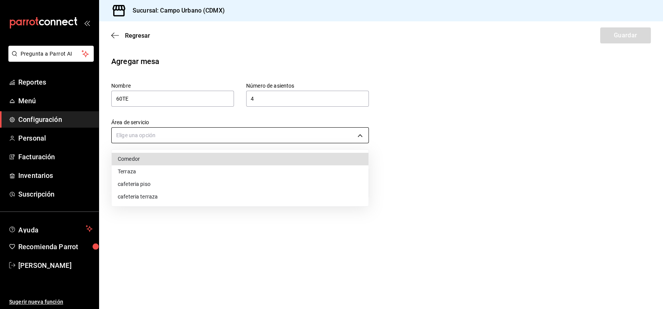
click at [354, 134] on body "Pregunta a Parrot AI Reportes Menú Configuración Personal Facturación Inventari…" at bounding box center [331, 154] width 663 height 309
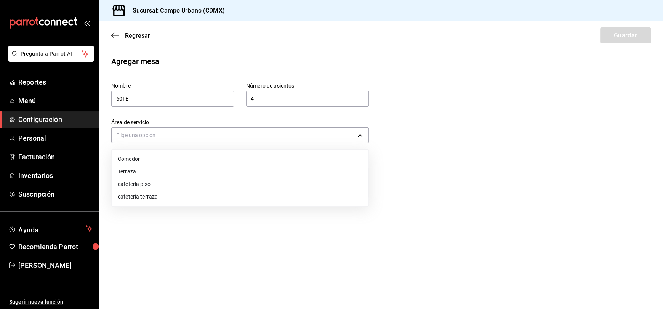
click at [281, 196] on li "cafeteria terraza" at bounding box center [240, 196] width 257 height 13
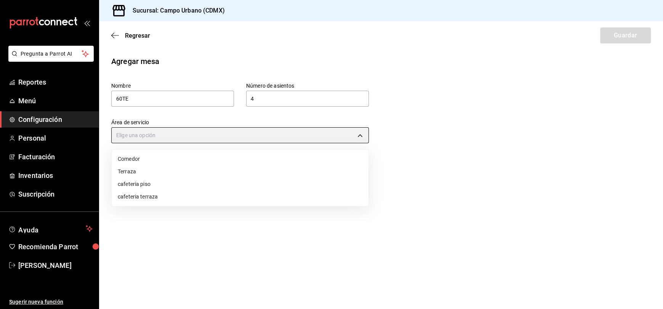
type input "7a0b5cba-1389-4070-805b-47a2b8a3942d"
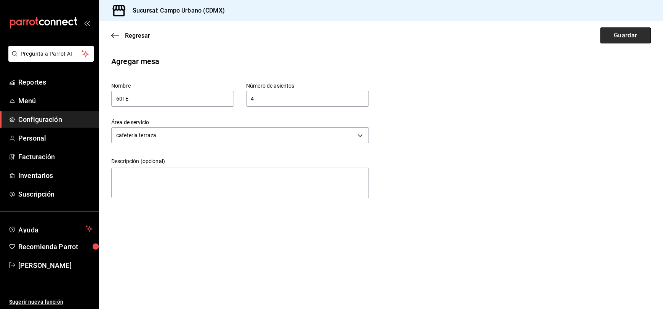
click at [614, 38] on button "Guardar" at bounding box center [625, 35] width 51 height 16
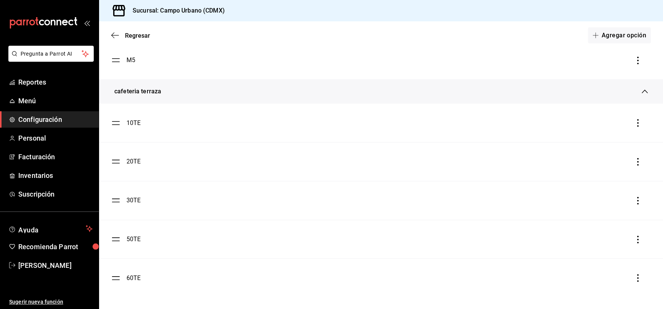
scroll to position [1824, 0]
click at [610, 38] on button "Agregar opción" at bounding box center [619, 35] width 63 height 16
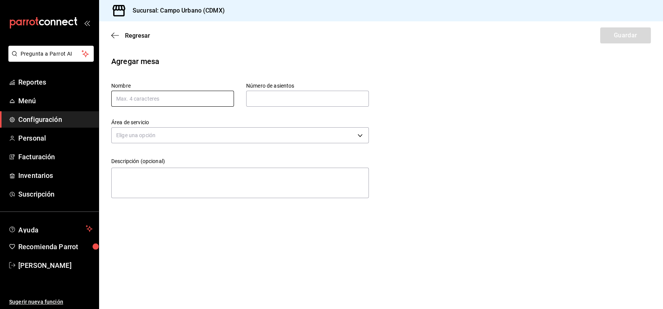
click at [223, 97] on input "text" at bounding box center [172, 99] width 123 height 16
type input "40TE"
click at [272, 97] on input "text" at bounding box center [307, 98] width 123 height 15
type input "1"
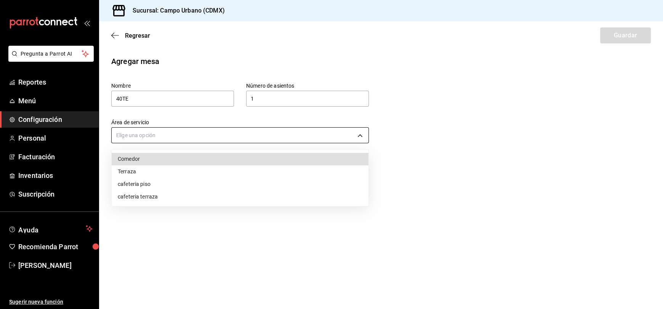
click at [237, 137] on body "Pregunta a Parrot AI Reportes Menú Configuración Personal Facturación Inventari…" at bounding box center [331, 154] width 663 height 309
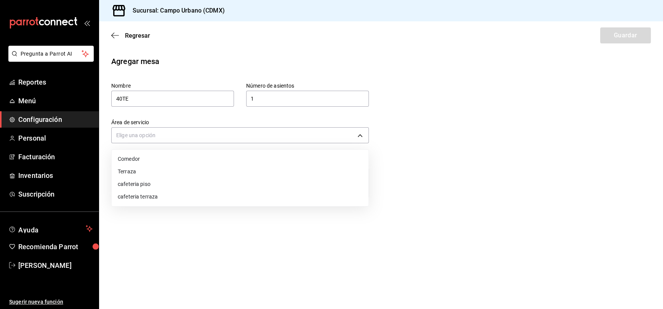
click at [184, 200] on li "cafeteria terraza" at bounding box center [240, 196] width 257 height 13
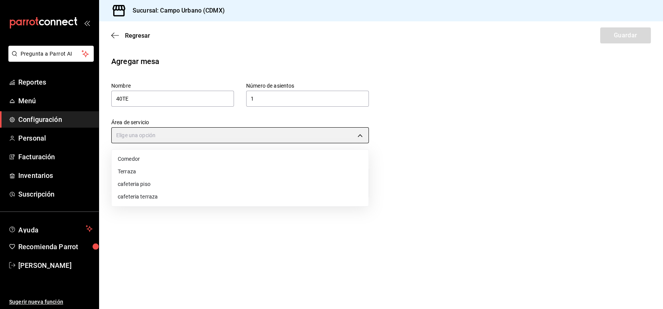
type input "7a0b5cba-1389-4070-805b-47a2b8a3942d"
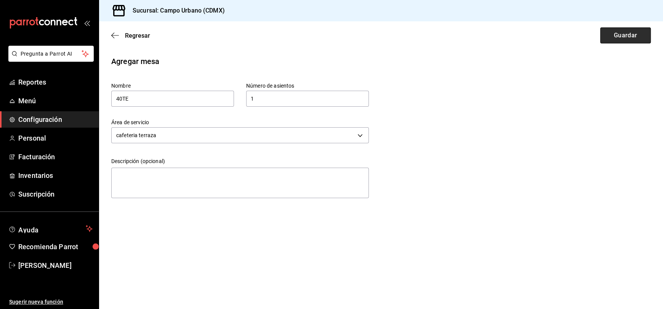
click at [606, 35] on button "Guardar" at bounding box center [625, 35] width 51 height 16
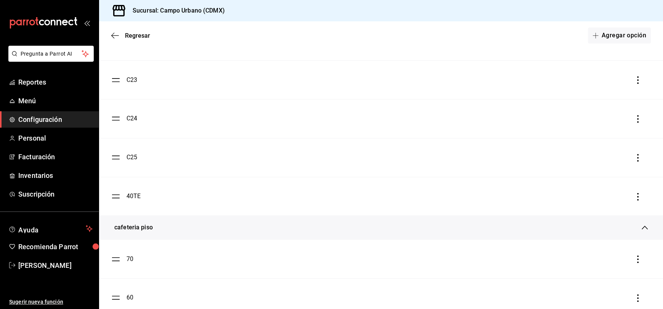
scroll to position [928, 0]
click at [634, 197] on icon "button" at bounding box center [638, 196] width 8 height 8
click at [575, 194] on icon "button" at bounding box center [571, 195] width 9 height 9
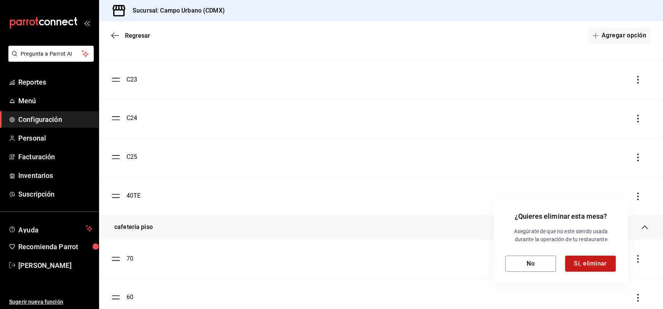
click at [591, 264] on button "Sí, eliminar" at bounding box center [590, 264] width 51 height 16
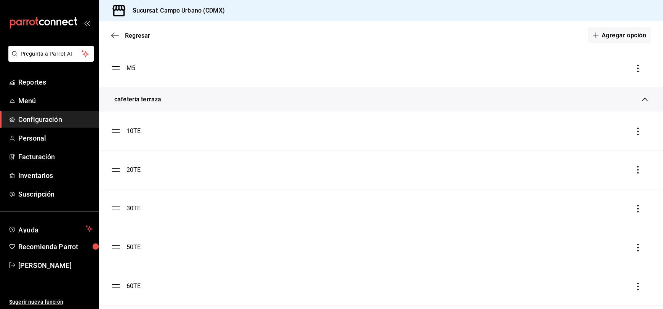
scroll to position [1824, 0]
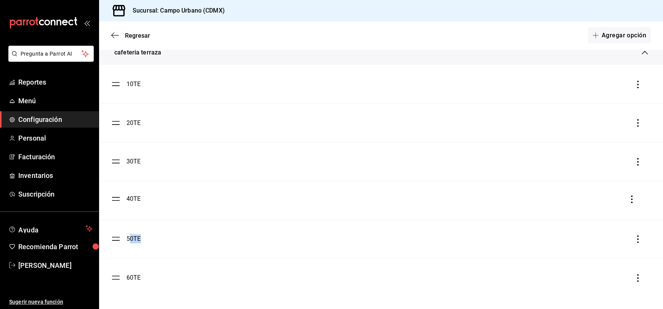
drag, startPoint x: 120, startPoint y: 275, endPoint x: 129, endPoint y: 197, distance: 79.1
click at [129, 197] on ul "10TE 20TE 30TE 50TE 60TE 40TE" at bounding box center [381, 181] width 564 height 232
click at [132, 35] on span "Regresar" at bounding box center [137, 35] width 25 height 7
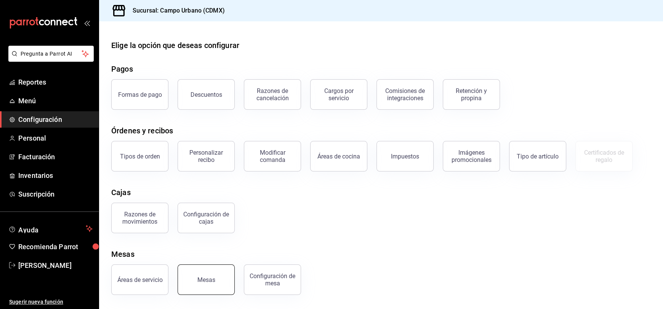
click at [209, 276] on div "Mesas" at bounding box center [206, 279] width 18 height 7
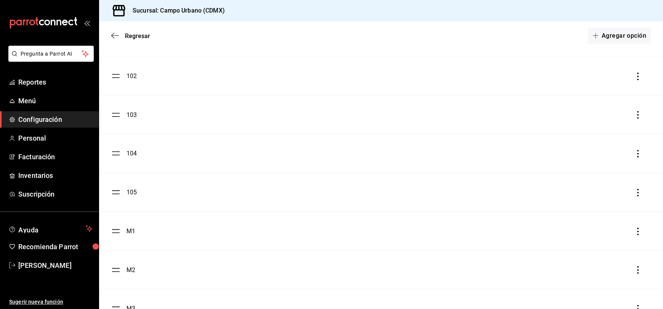
scroll to position [1459, 0]
drag, startPoint x: 115, startPoint y: 234, endPoint x: 125, endPoint y: 82, distance: 152.6
click at [125, 82] on ul "70 60 50 40 30 20 10 LUNA BAR 101 102 103 104 105 M1 M2 M3 M4 M5" at bounding box center [381, 37] width 564 height 736
drag, startPoint x: 116, startPoint y: 272, endPoint x: 123, endPoint y: 109, distance: 163.1
click at [123, 109] on ul "70 60 50 40 30 20 10 LUNA BAR 101 M1 102 103 104 105 M2 M3 M4 M5" at bounding box center [381, 37] width 564 height 736
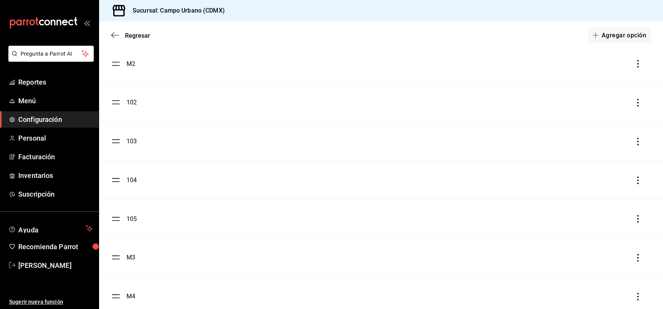
scroll to position [1512, 0]
drag, startPoint x: 117, startPoint y: 258, endPoint x: 121, endPoint y: 105, distance: 152.4
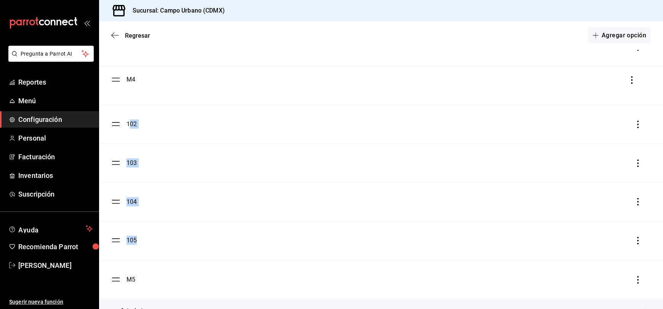
drag, startPoint x: 113, startPoint y: 241, endPoint x: 129, endPoint y: 80, distance: 162.2
drag, startPoint x: 115, startPoint y: 280, endPoint x: 117, endPoint y: 117, distance: 162.6
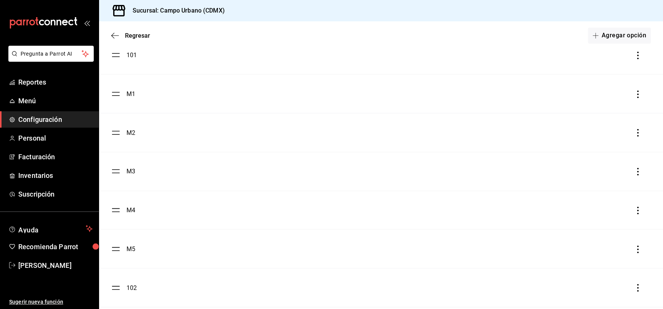
scroll to position [1424, 0]
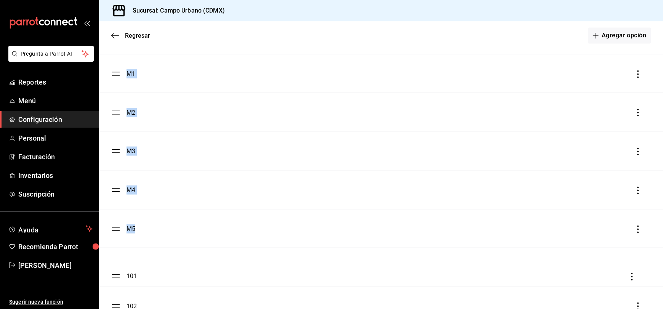
drag, startPoint x: 117, startPoint y: 76, endPoint x: 139, endPoint y: 279, distance: 204.6
click at [139, 279] on ul "70 60 50 40 30 20 10 LUNA BAR 101 M1 M2 M3 M4 M5 102 103 104 105" at bounding box center [381, 73] width 564 height 736
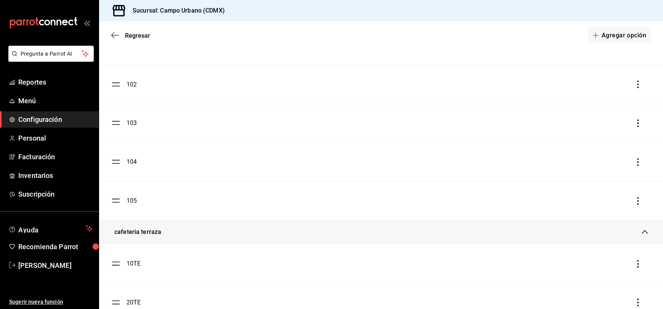
scroll to position [1824, 0]
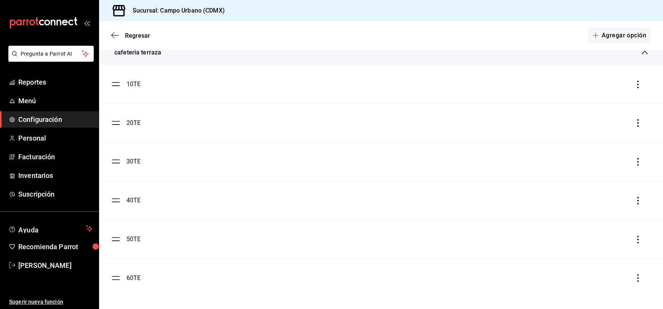
drag, startPoint x: 644, startPoint y: 1, endPoint x: 409, endPoint y: 96, distance: 252.5
click at [409, 96] on li "10TE" at bounding box center [381, 84] width 564 height 38
click at [51, 267] on span "[PERSON_NAME]" at bounding box center [55, 265] width 74 height 10
